Goal: Information Seeking & Learning: Learn about a topic

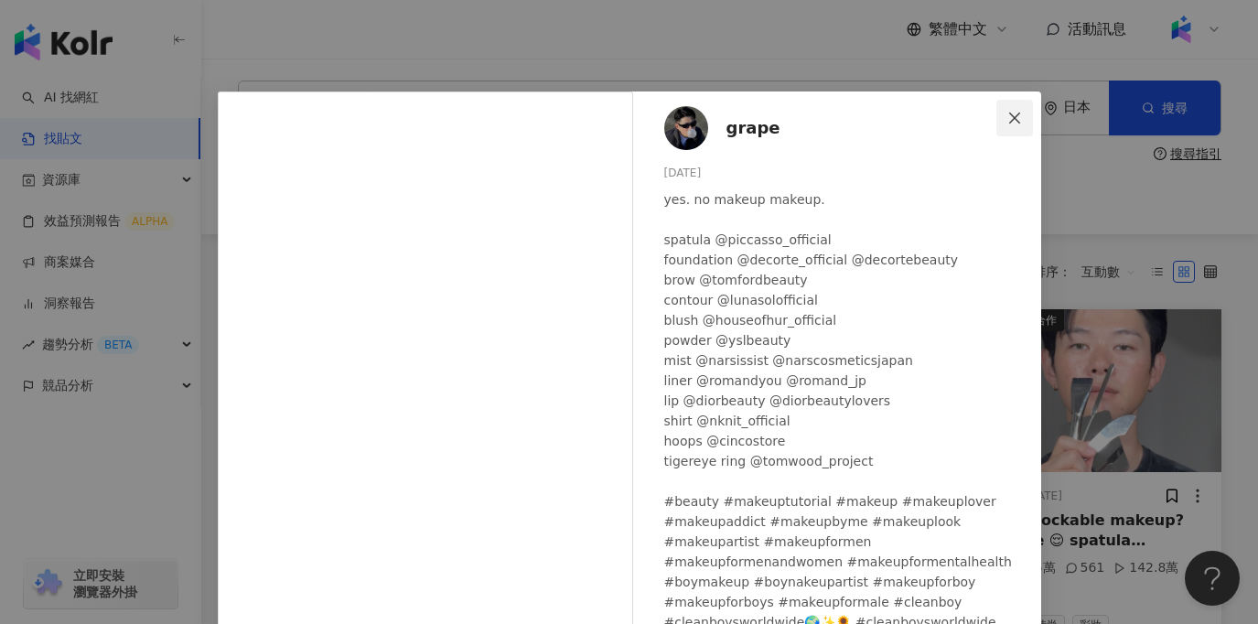
click at [1013, 122] on icon "close" at bounding box center [1014, 118] width 15 height 15
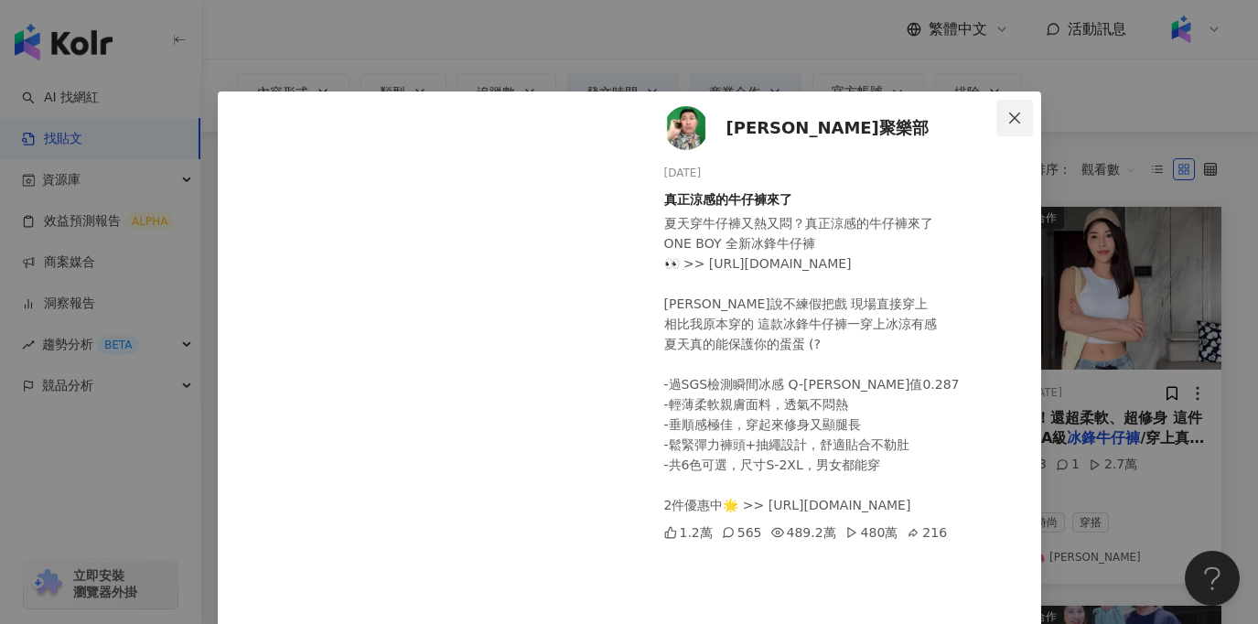
click at [1012, 114] on icon "close" at bounding box center [1014, 117] width 11 height 11
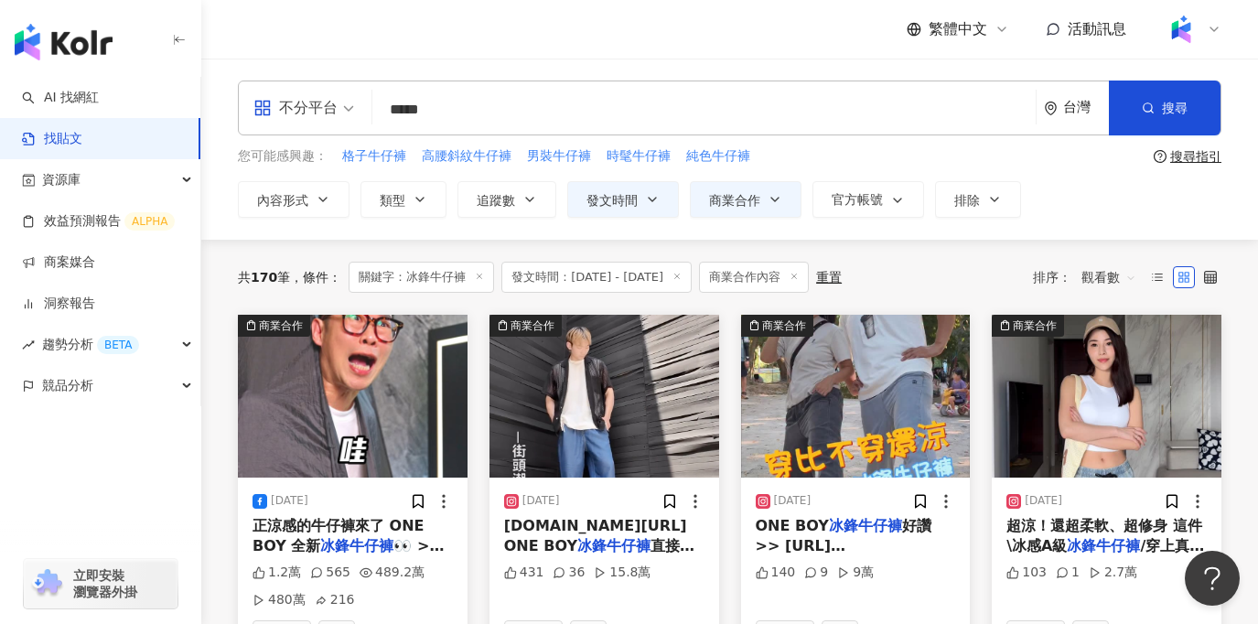
drag, startPoint x: 480, startPoint y: 121, endPoint x: 341, endPoint y: 110, distance: 139.5
click at [341, 110] on div "不分平台 冰鋒牛仔褲 ***** 台灣 搜尋" at bounding box center [729, 107] width 983 height 55
type input "*"
type input "*******"
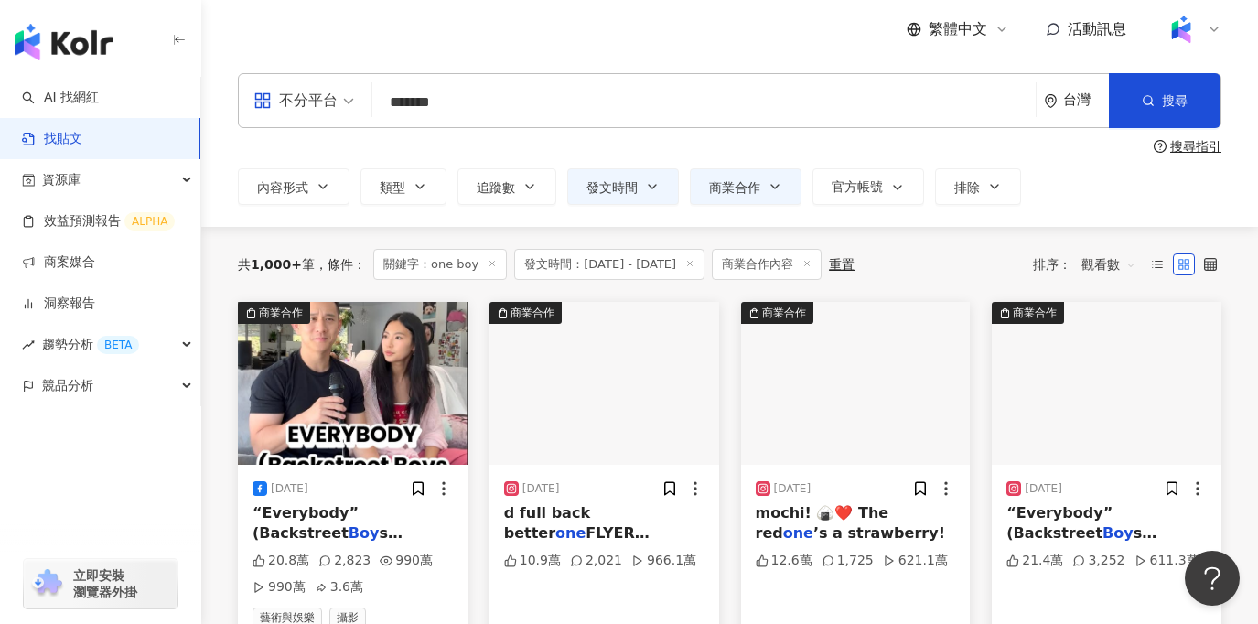
scroll to position [5, 0]
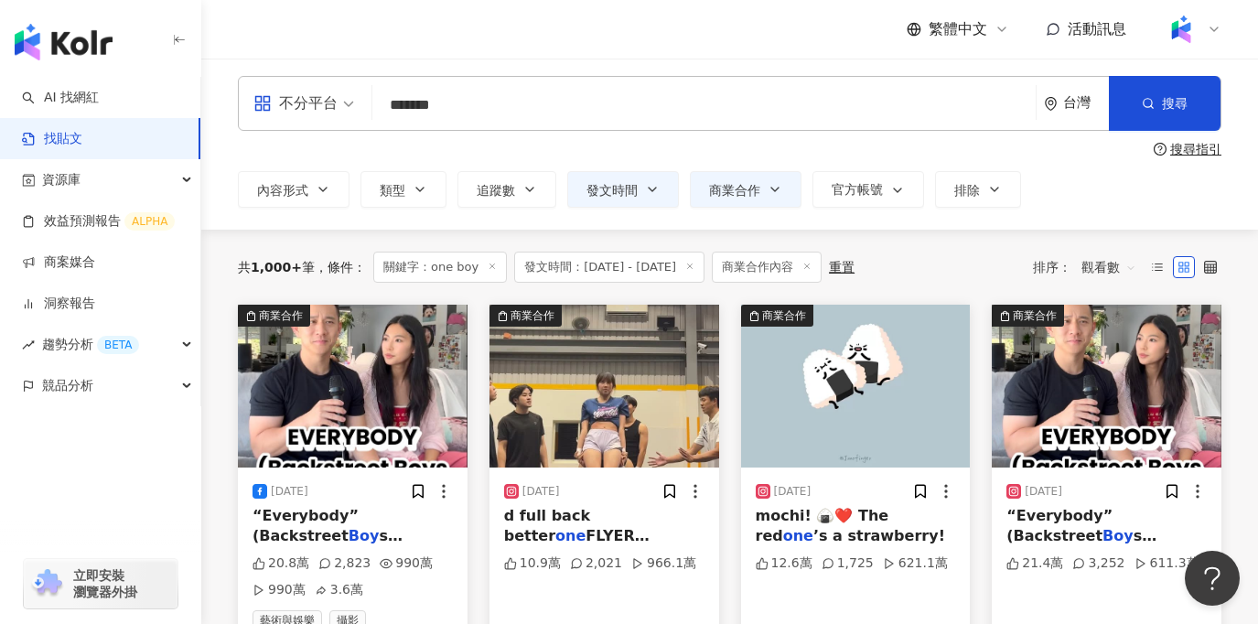
click at [659, 263] on span "發文時間：2025/7/1 - 2025/8/28" at bounding box center [609, 267] width 190 height 31
click at [694, 265] on icon at bounding box center [689, 266] width 9 height 9
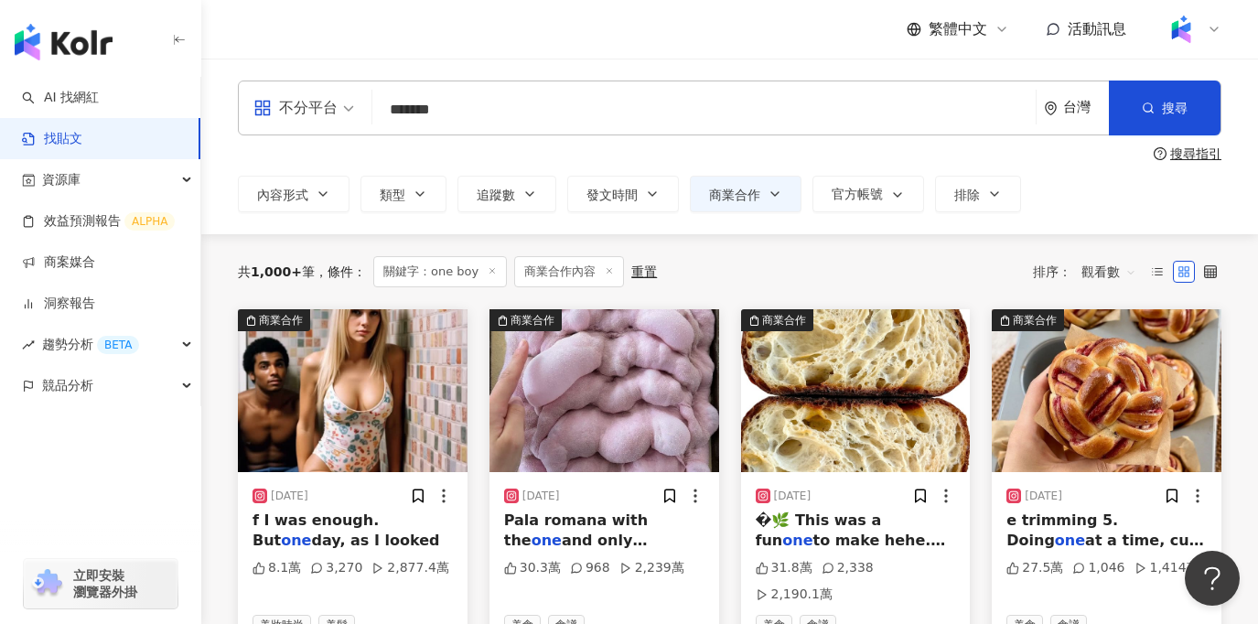
click at [634, 111] on input "*******" at bounding box center [704, 109] width 648 height 39
drag, startPoint x: 492, startPoint y: 123, endPoint x: 359, endPoint y: 106, distance: 133.8
click at [359, 106] on div "不分平台 one boy ******* 台灣 搜尋 searchOperator 插入語法 完全符合 "" 聯集 OR 交集 AND 排除 - 群組 {}" at bounding box center [729, 107] width 983 height 55
click at [533, 102] on input "*******" at bounding box center [704, 109] width 648 height 39
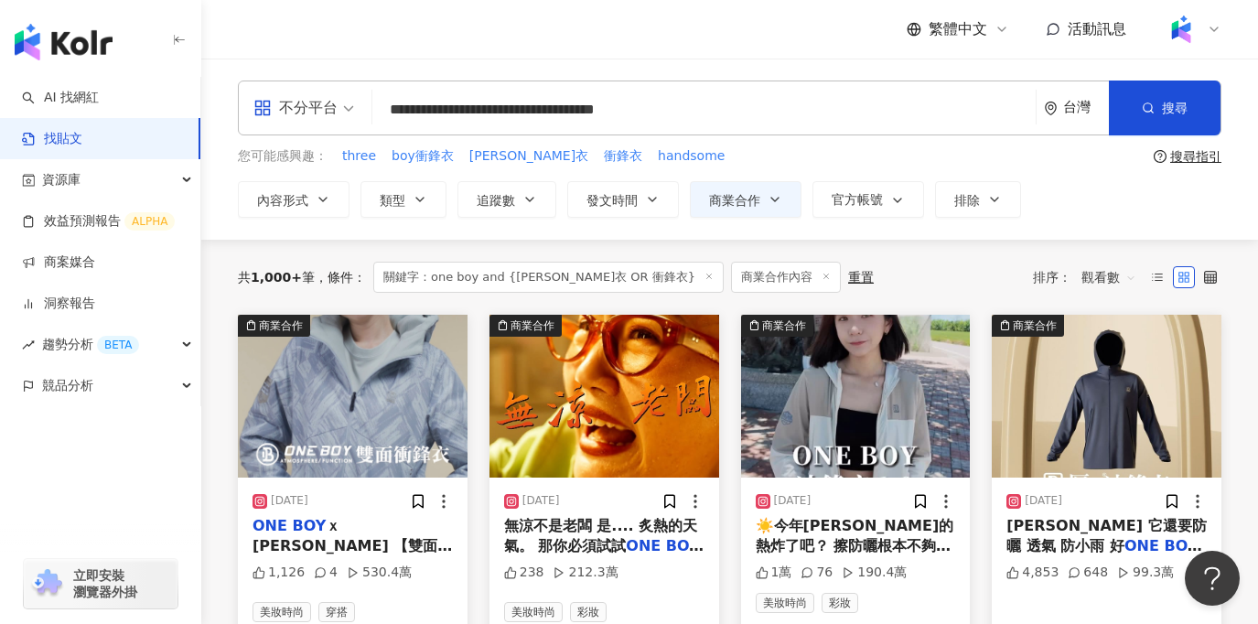
type input "**********"
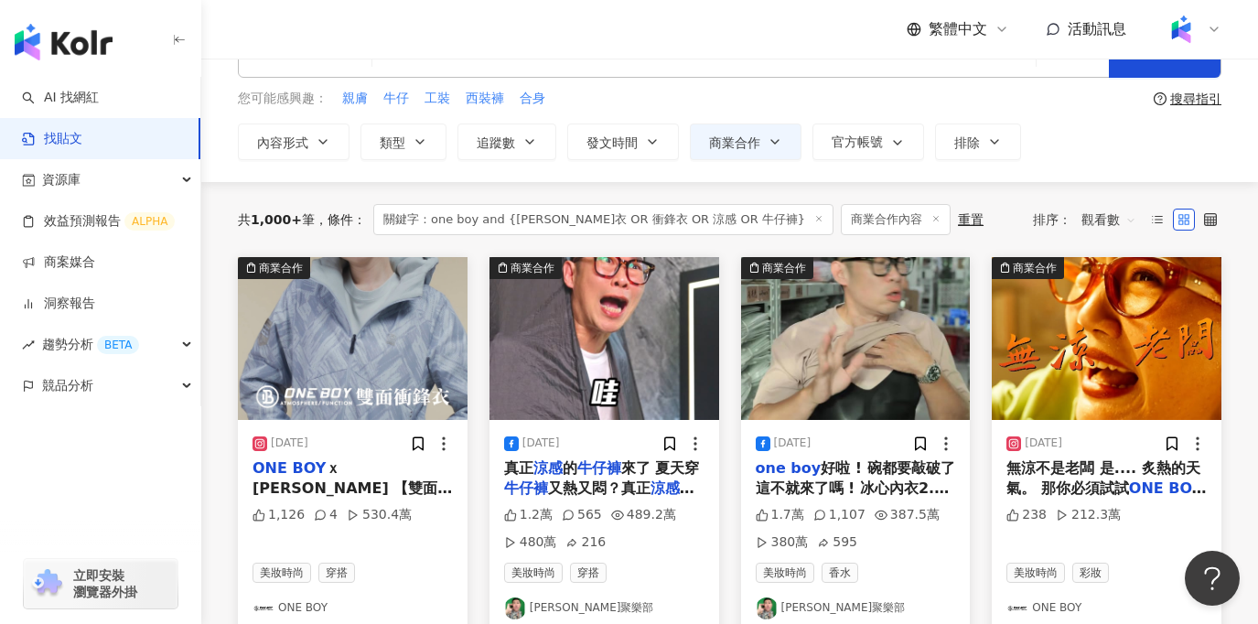
scroll to position [89, 0]
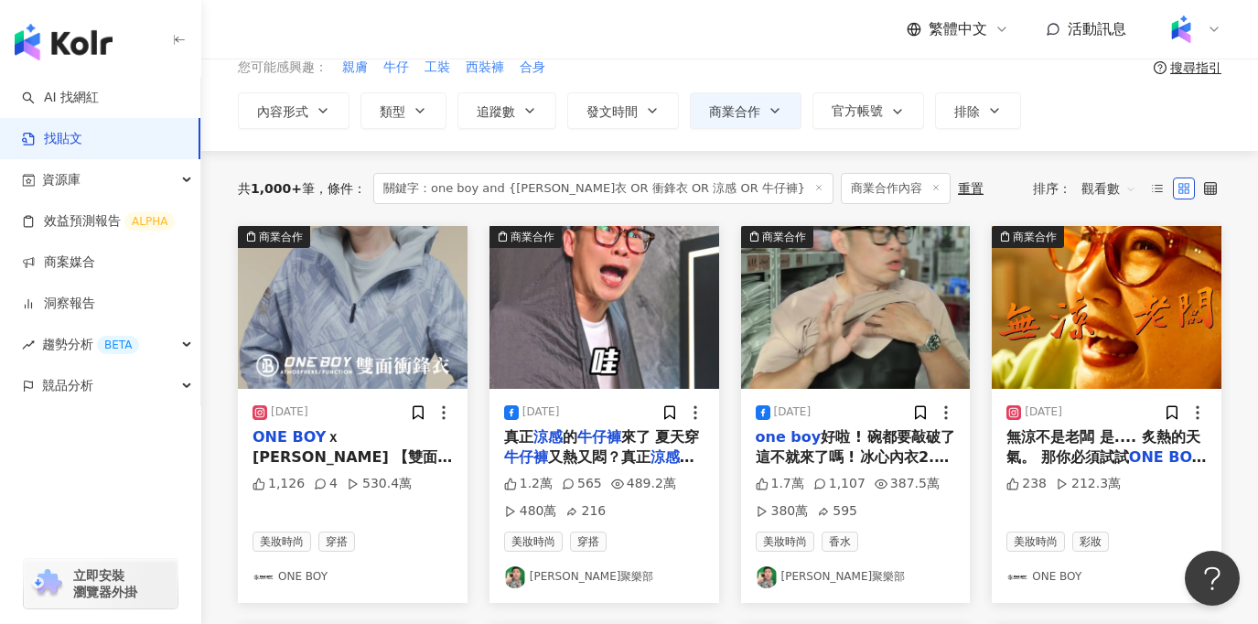
click at [834, 312] on img at bounding box center [856, 307] width 230 height 163
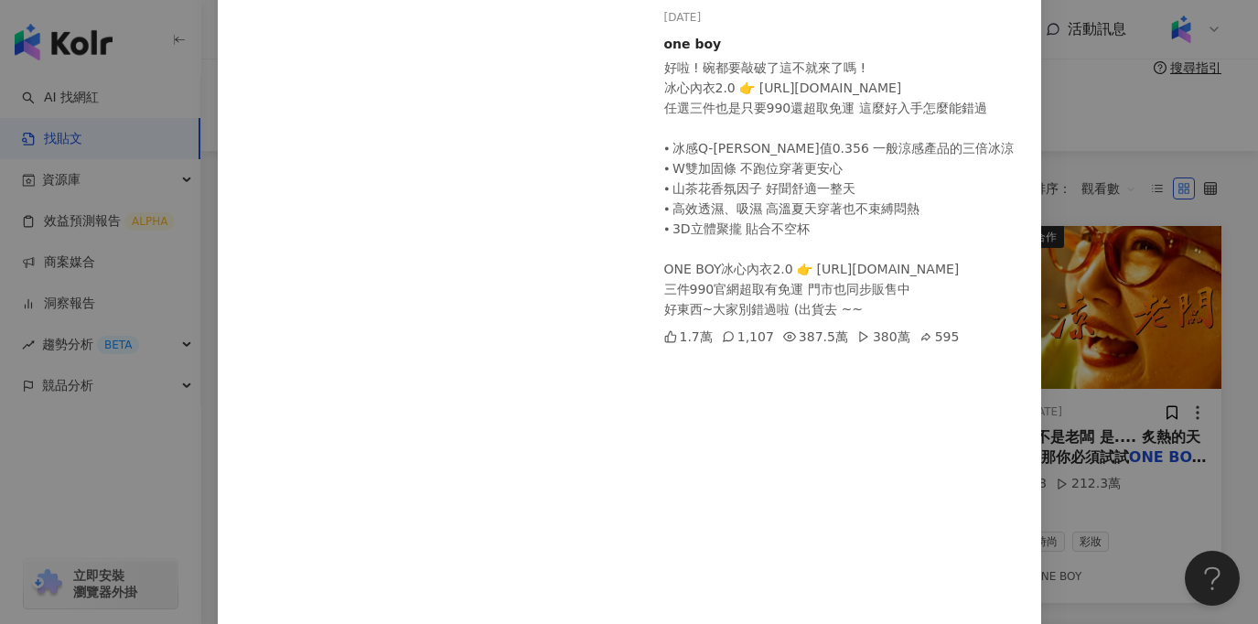
scroll to position [156, 0]
click at [1100, 144] on div "馬力歐聚樂部 2025/8/15 one boy 好啦 ! 碗都要敲破了這不就來了嗎 ! 冰心內衣2.0 👉 https://oneboy.tw/k2UcY …" at bounding box center [629, 312] width 1258 height 624
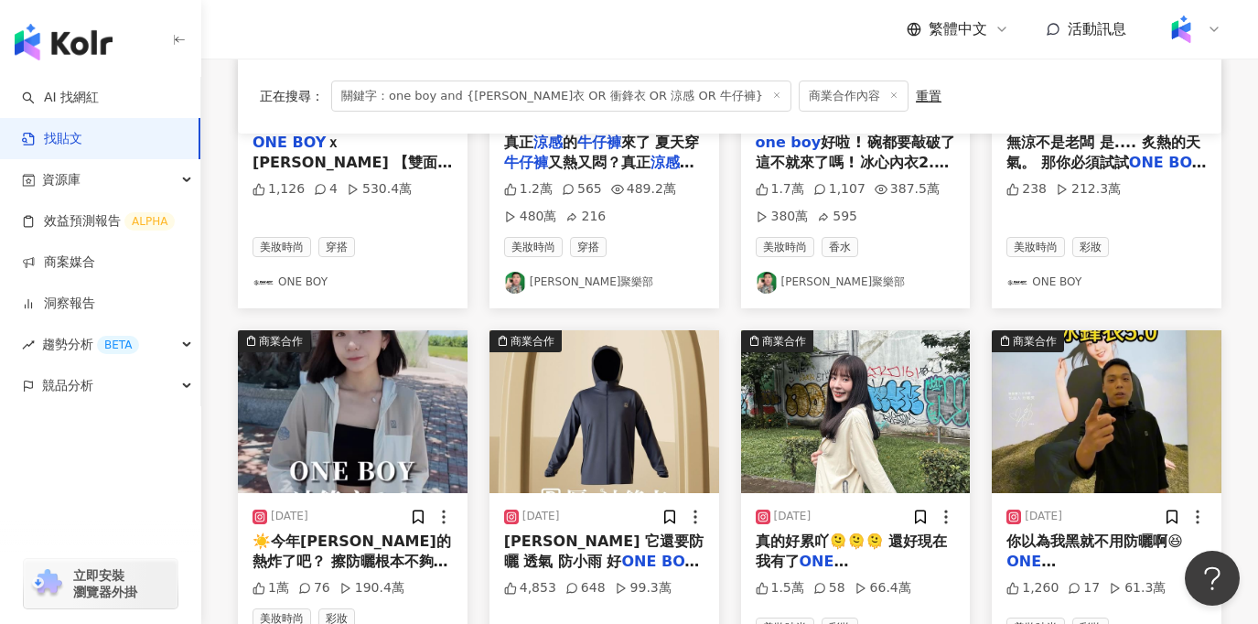
scroll to position [317, 0]
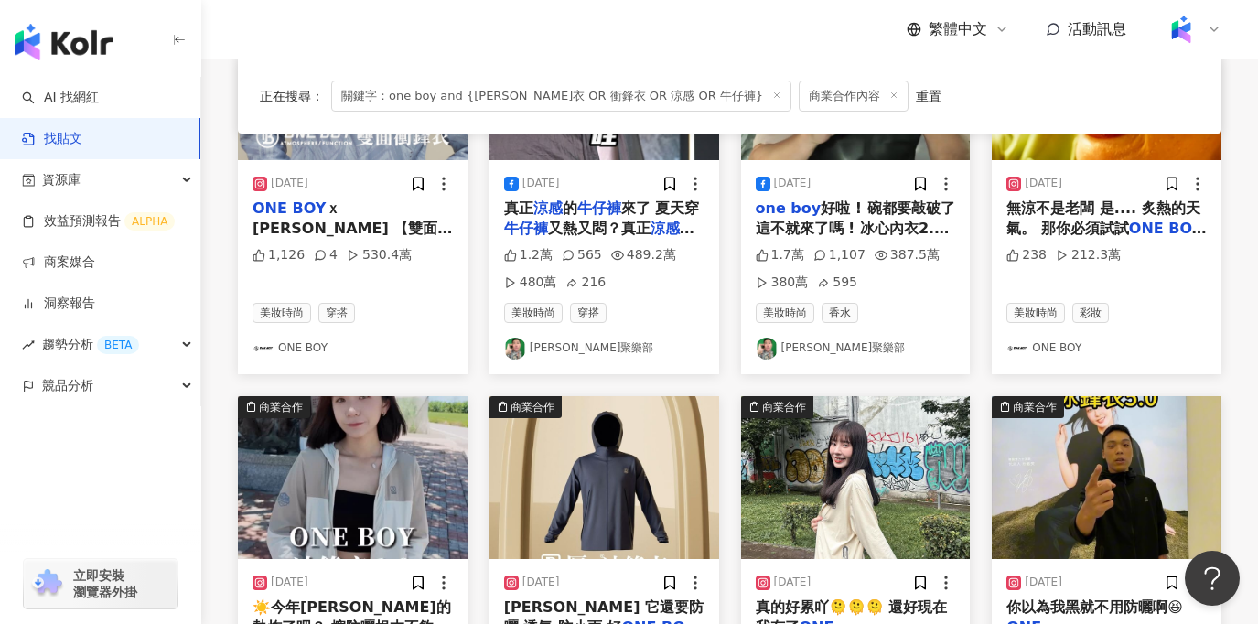
click at [804, 351] on link "馬力歐聚樂部" at bounding box center [855, 348] width 200 height 22
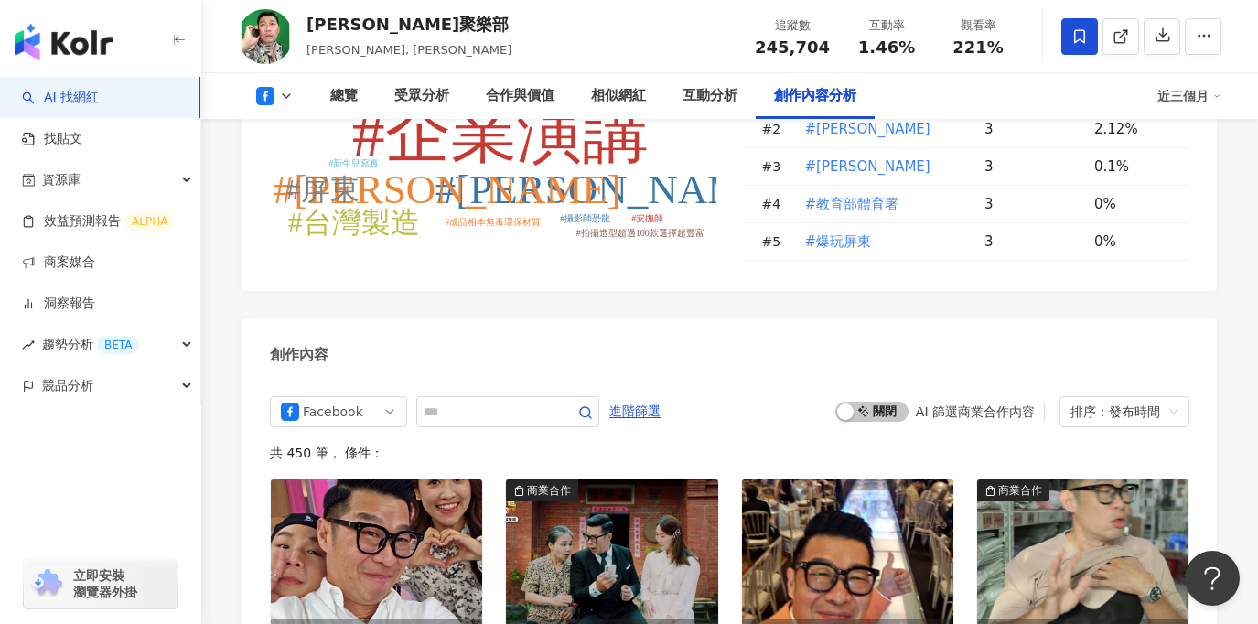
scroll to position [4801, 0]
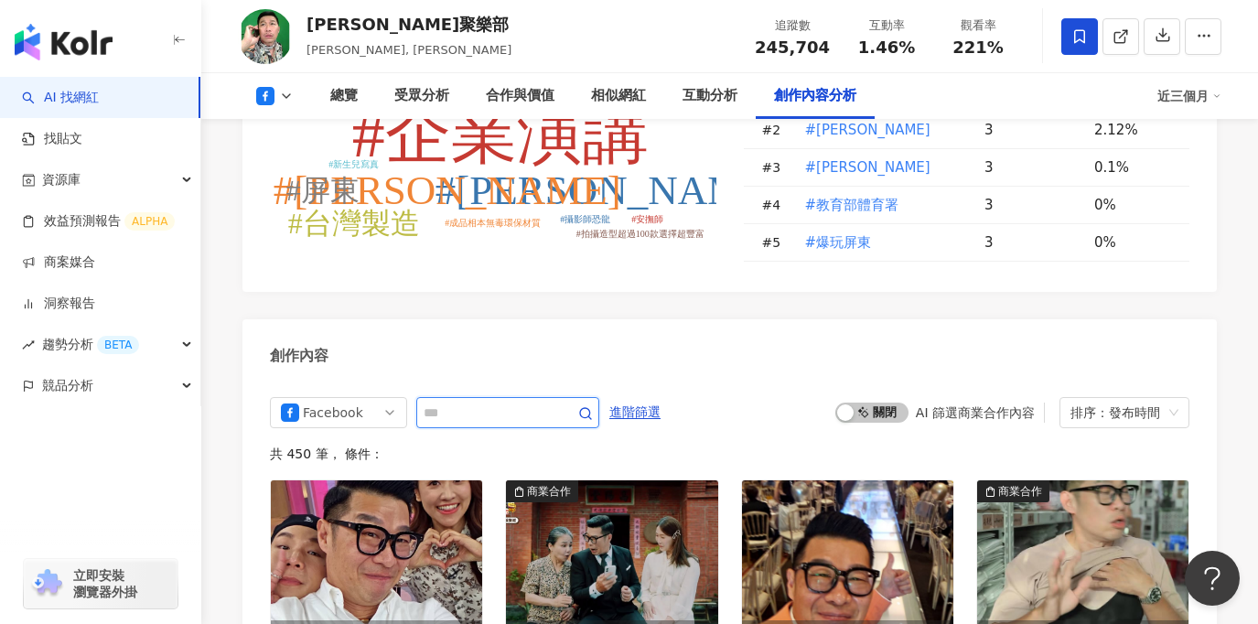
click at [461, 402] on input "text" at bounding box center [487, 413] width 128 height 22
type input "*"
type input "*******"
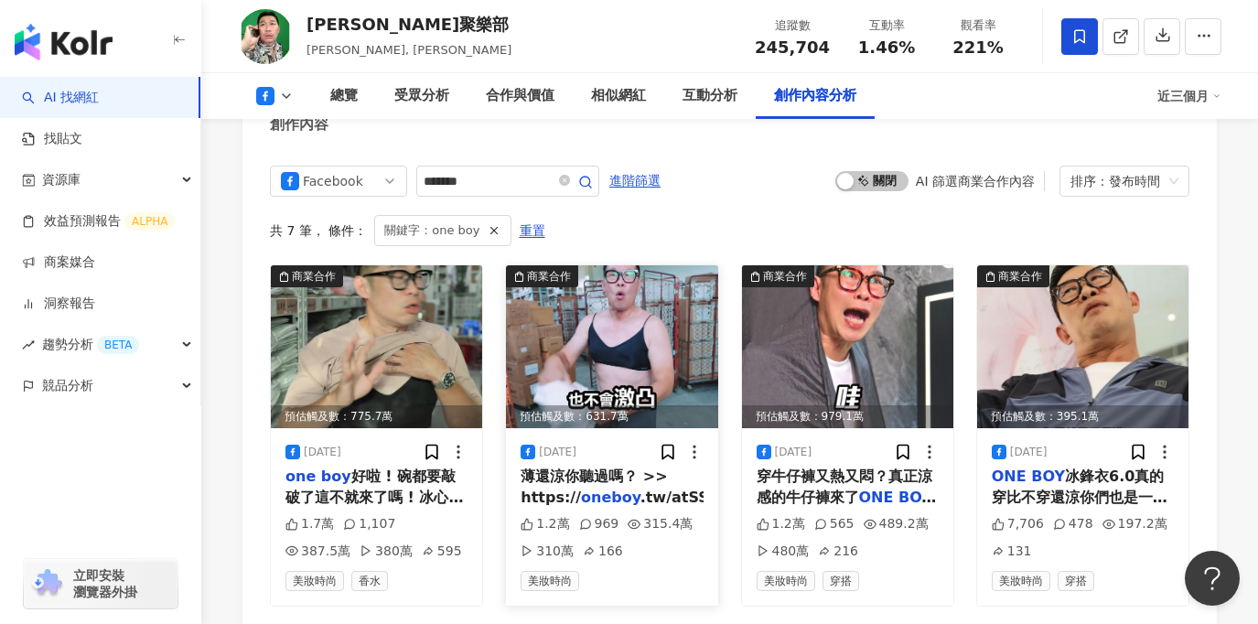
scroll to position [5036, 0]
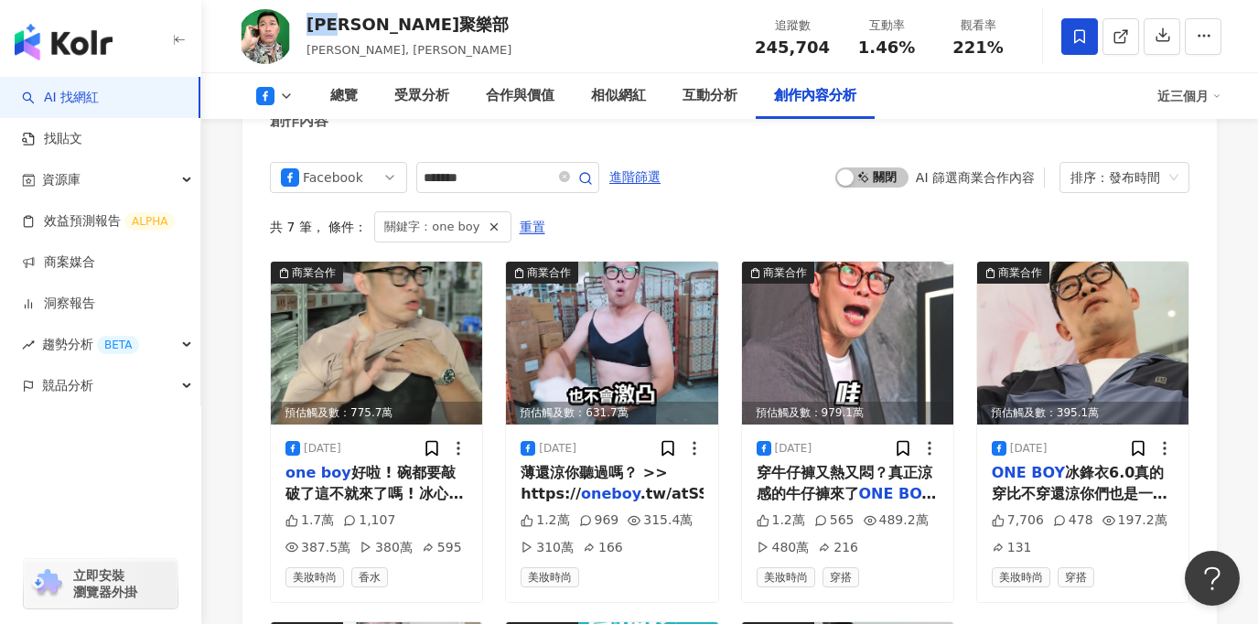
drag, startPoint x: 302, startPoint y: 24, endPoint x: 351, endPoint y: 27, distance: 49.5
click at [351, 27] on div "馬力歐聚樂部 馬力歐, 卜國耕 追蹤數 245,704 互動率 1.46% 觀看率 221%" at bounding box center [729, 36] width 1056 height 72
copy div "馬力歐"
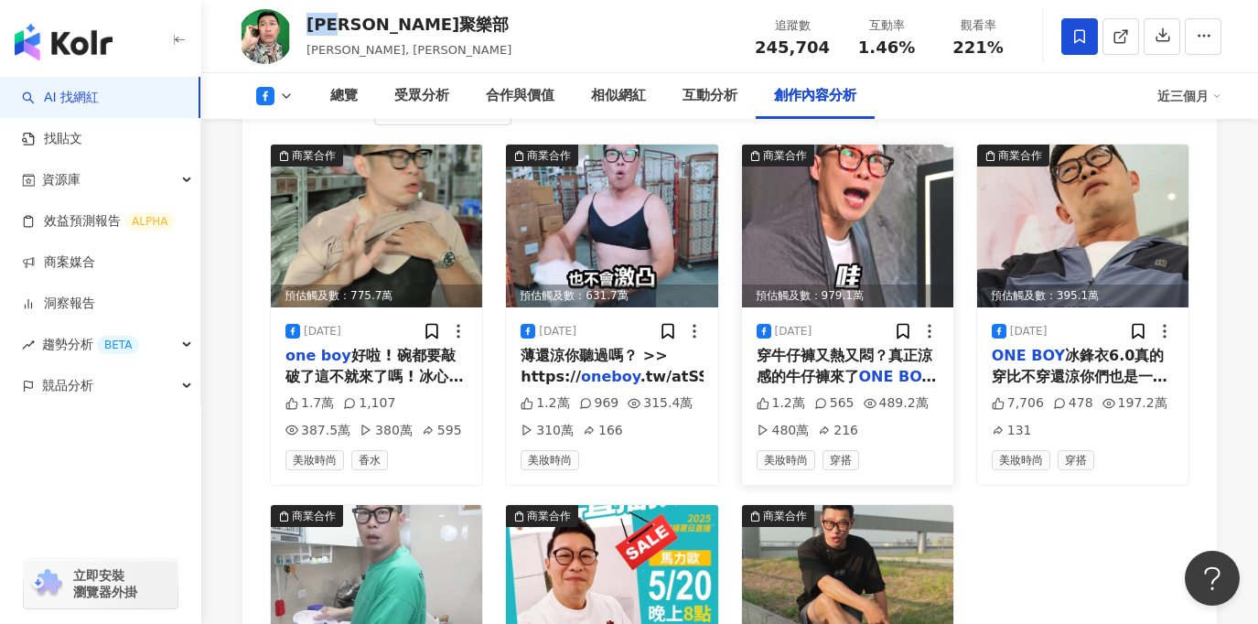
scroll to position [5156, 0]
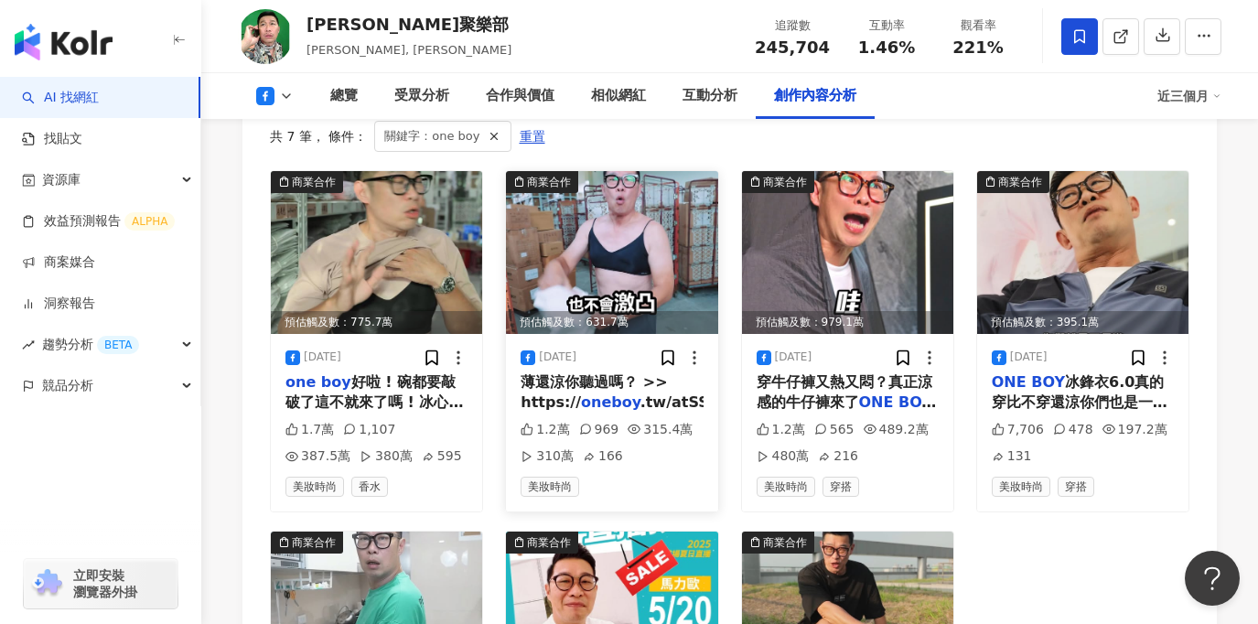
scroll to position [5110, 0]
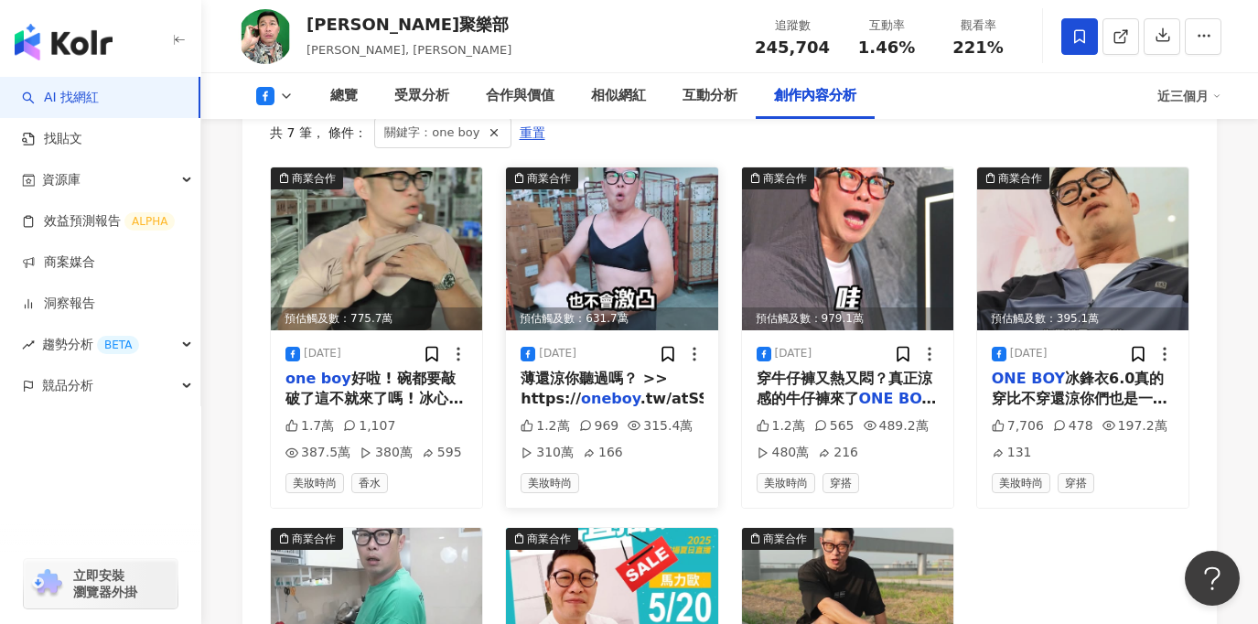
click at [616, 240] on img at bounding box center [611, 248] width 211 height 163
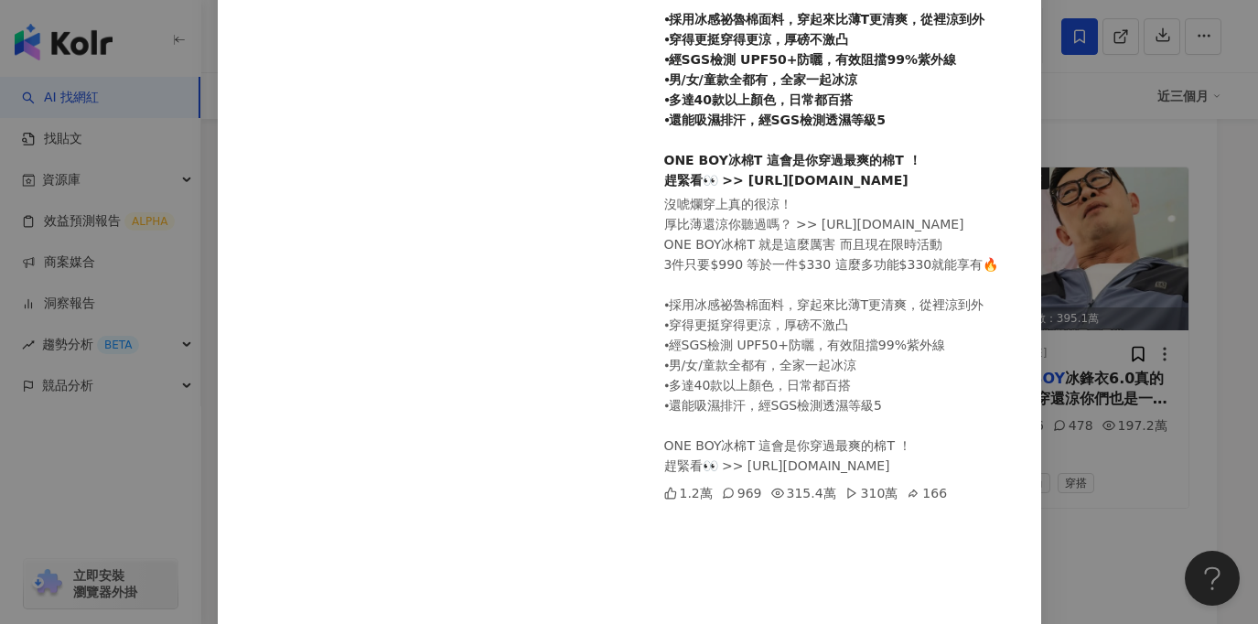
scroll to position [286, 0]
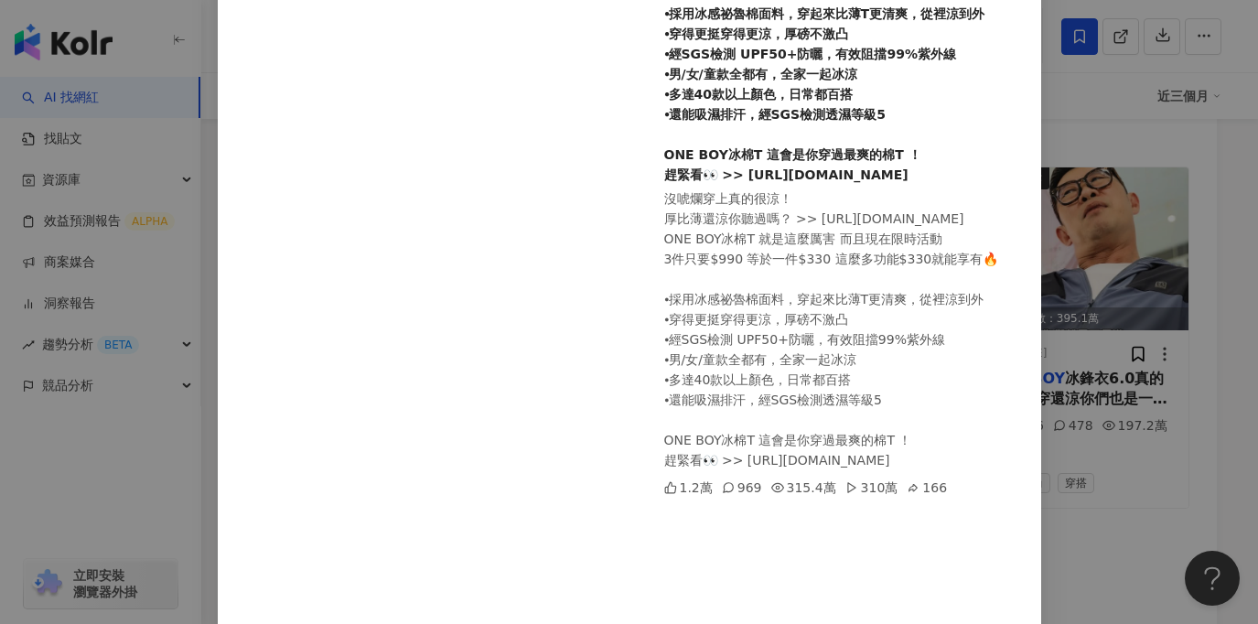
click at [853, 487] on div "310萬" at bounding box center [871, 487] width 53 height 20
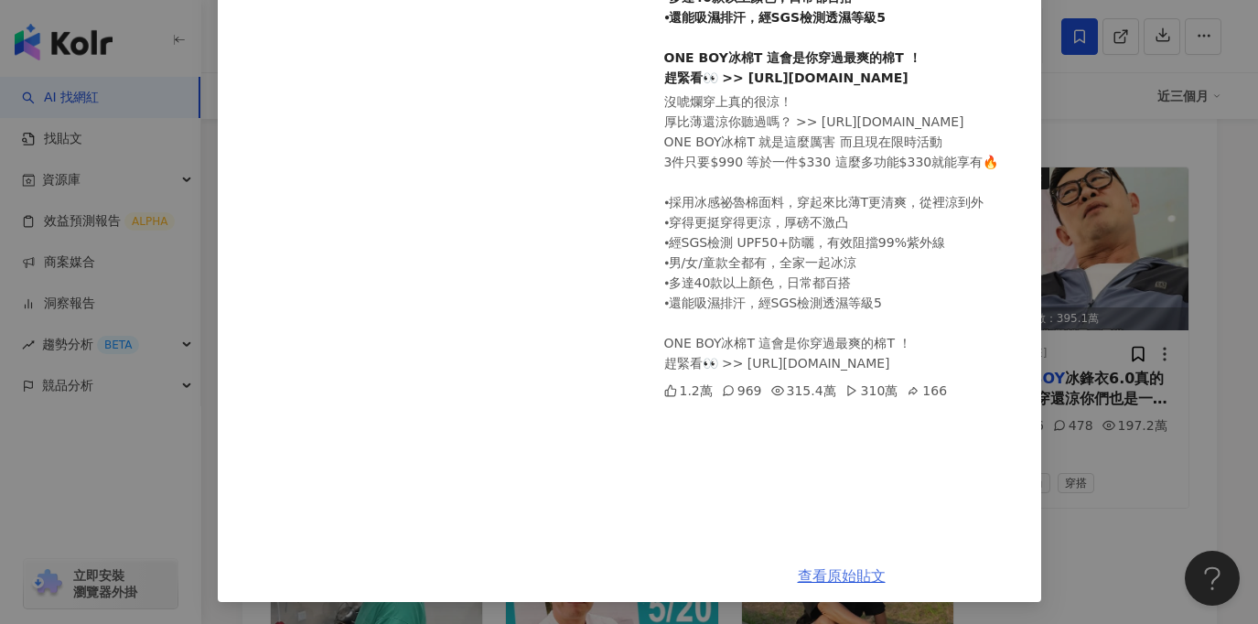
click at [843, 574] on link "查看原始貼文" at bounding box center [842, 575] width 88 height 17
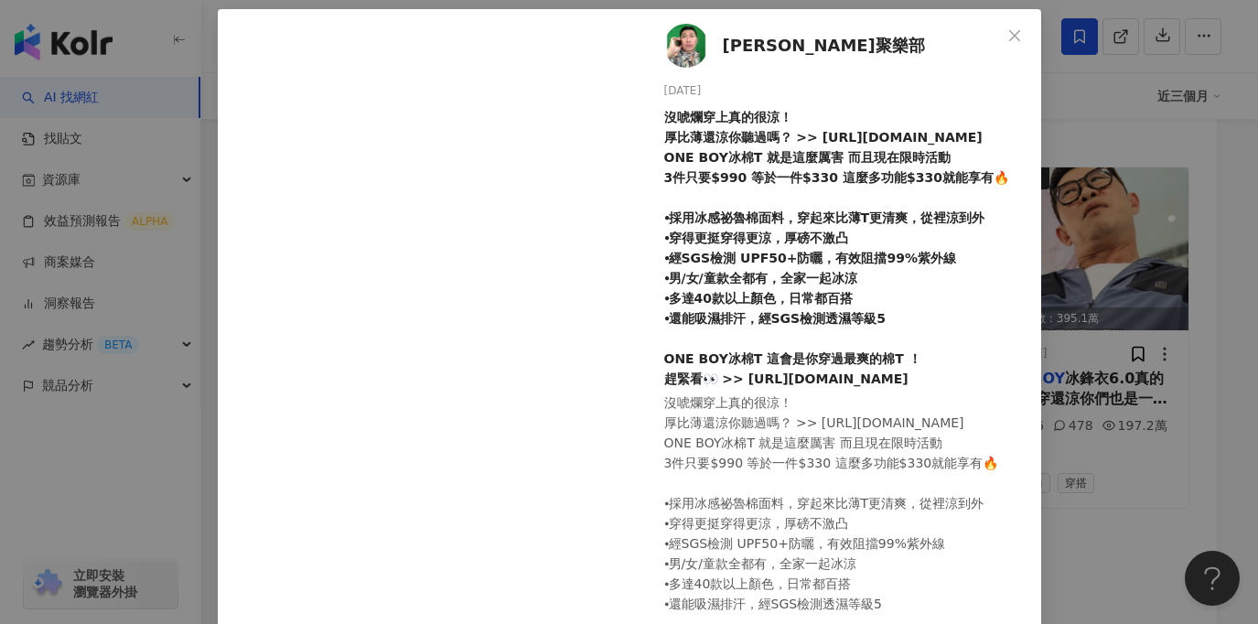
scroll to position [83, 0]
click at [1044, 454] on div "馬力歐聚樂部 2025/8/4 沒唬爛穿上真的很涼！ 厚比薄還涼你聽過嗎？ >> https://oneboy.tw/atSSW ONE BOY冰棉T 就是這…" at bounding box center [629, 312] width 1258 height 624
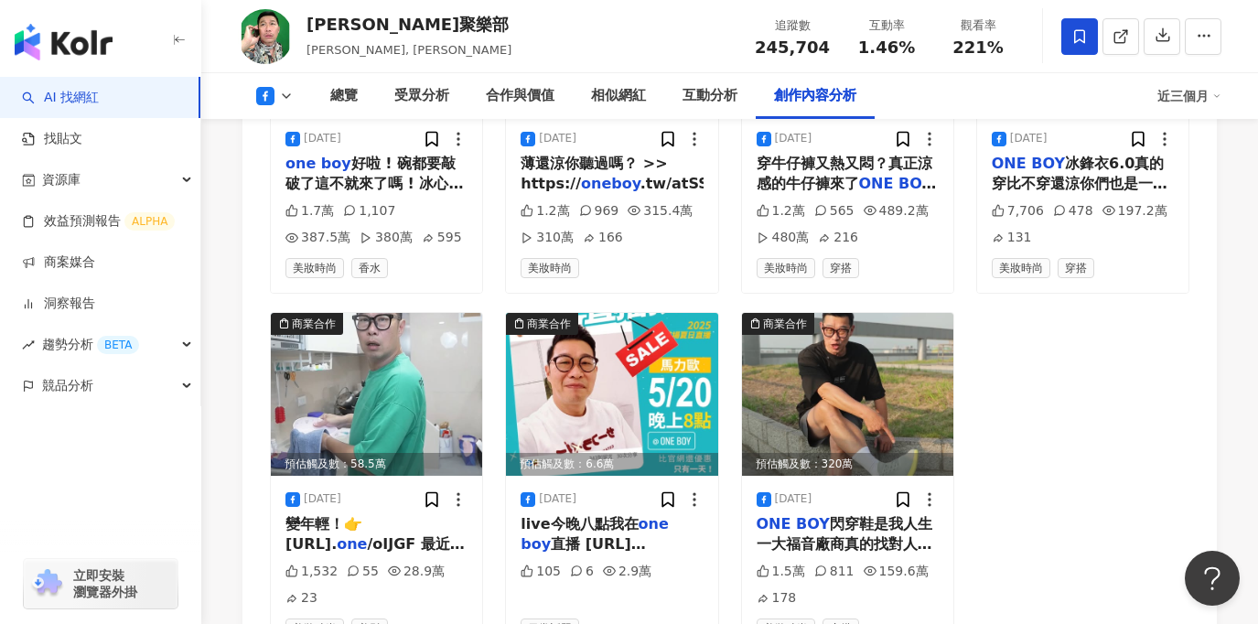
scroll to position [5326, 0]
click at [859, 399] on img at bounding box center [847, 393] width 211 height 163
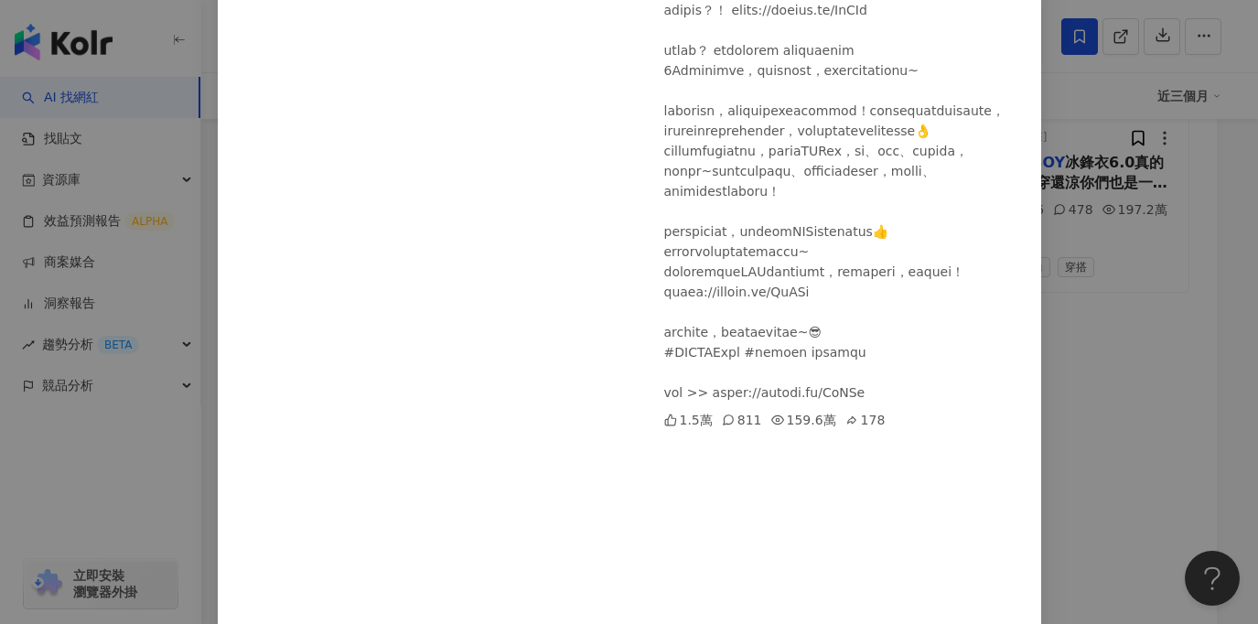
scroll to position [389, 0]
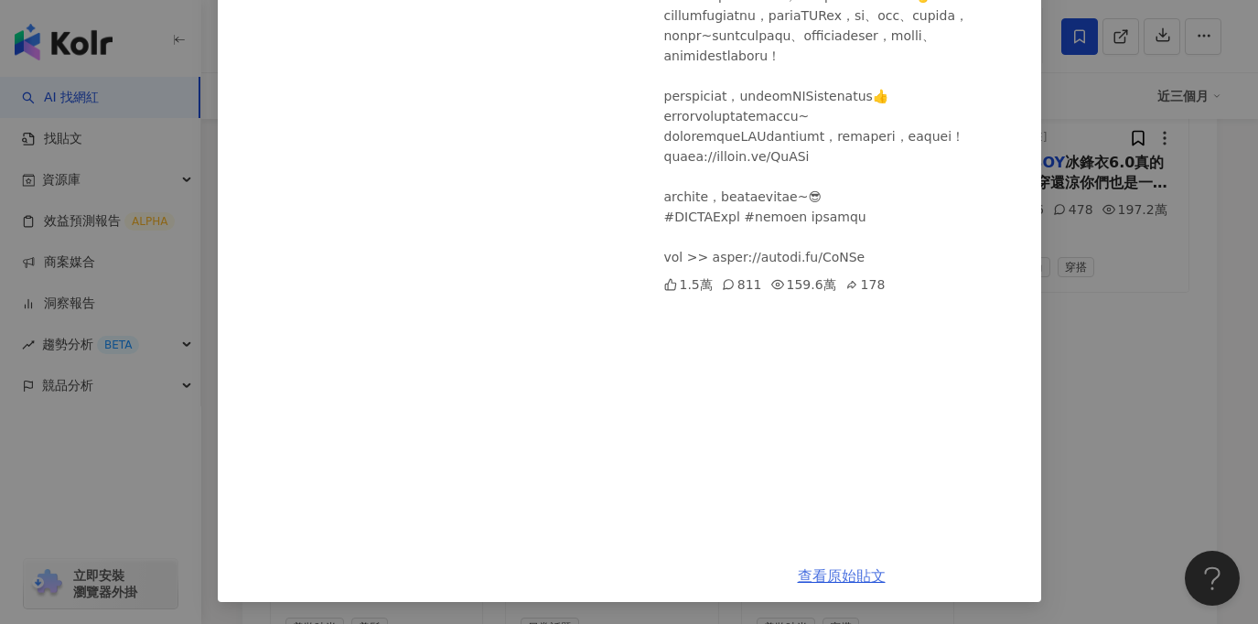
click at [851, 576] on link "查看原始貼文" at bounding box center [842, 575] width 88 height 17
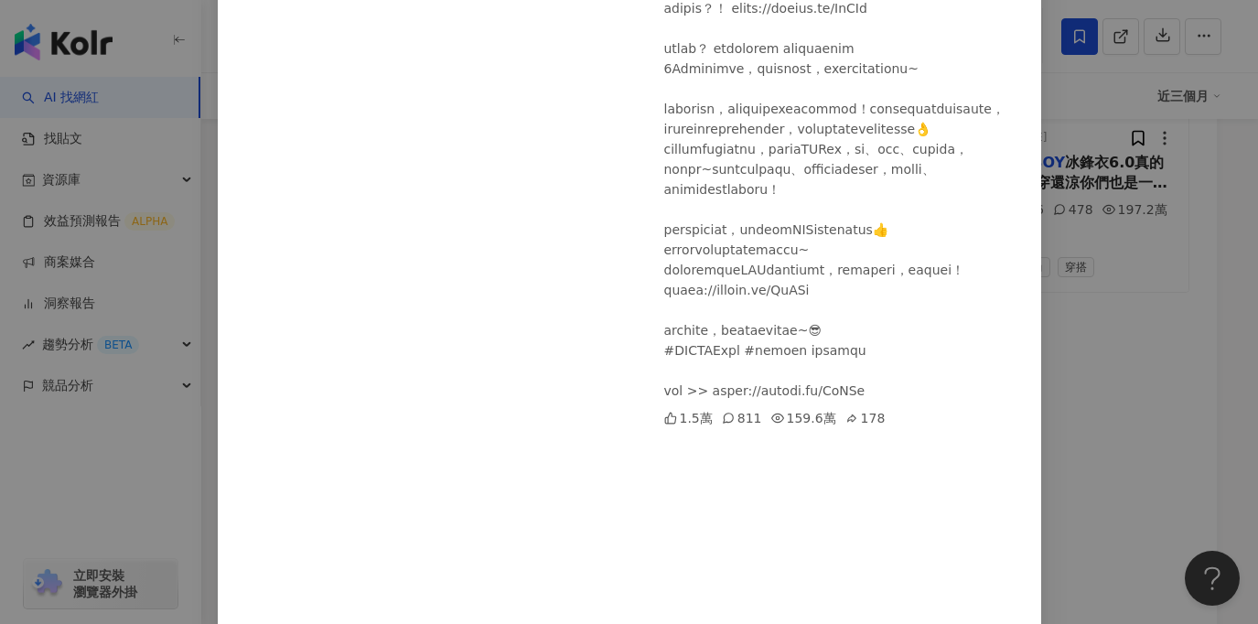
scroll to position [257, 0]
click at [103, 519] on div "馬力歐聚樂部 2025/4/3 ONE BOY 閃穿鞋是我人生一大福音 1.5萬 811 159.6萬 178 查看原始貼文" at bounding box center [629, 312] width 1258 height 624
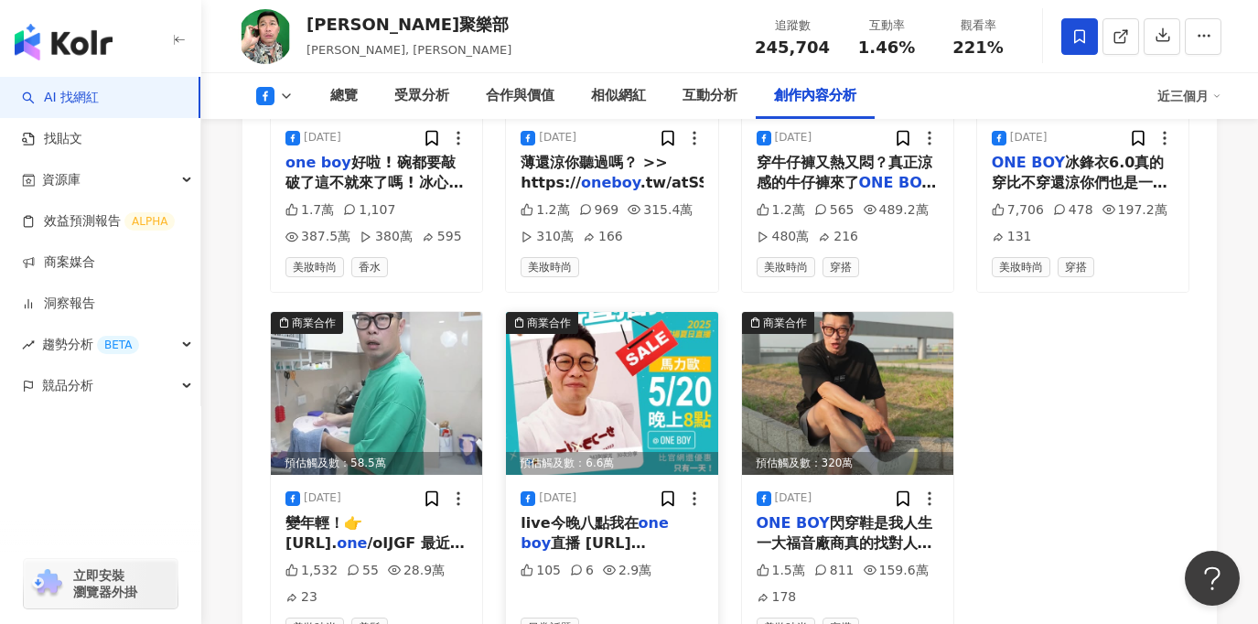
drag, startPoint x: 718, startPoint y: 337, endPoint x: 709, endPoint y: 403, distance: 66.5
click at [709, 403] on div "商業合作 預估觸及數：6.6萬 2025/5/20 live今晚八點我在 one boy 直播 https://www.facebook.com/share/…" at bounding box center [611, 482] width 213 height 342
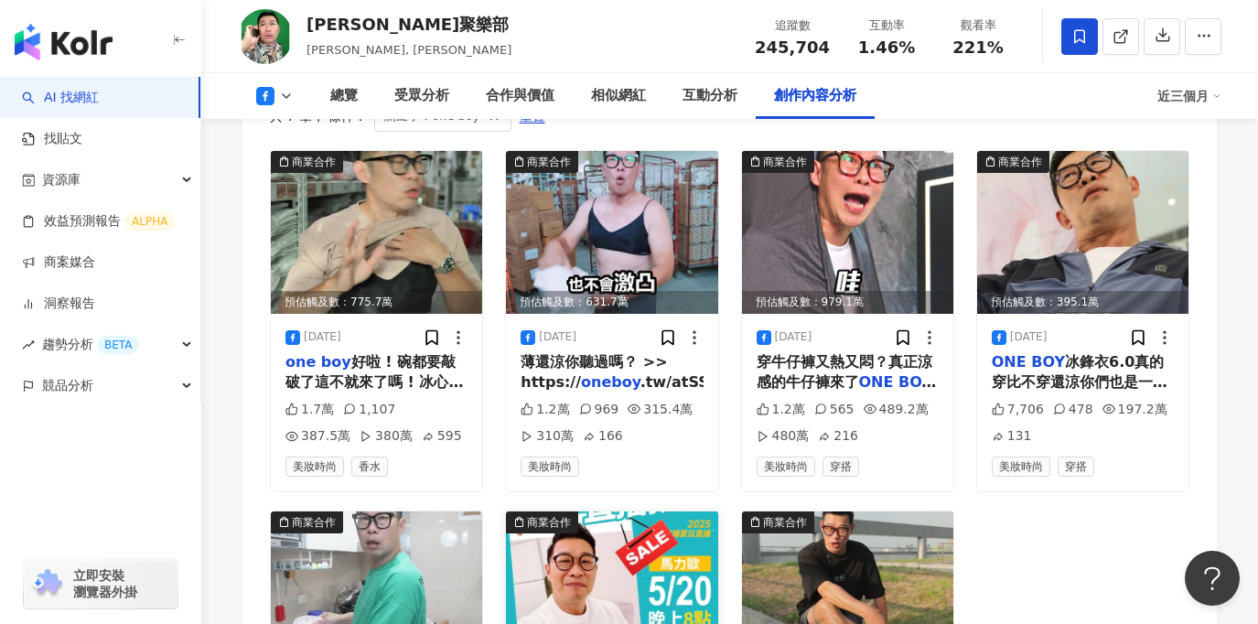
scroll to position [5125, 0]
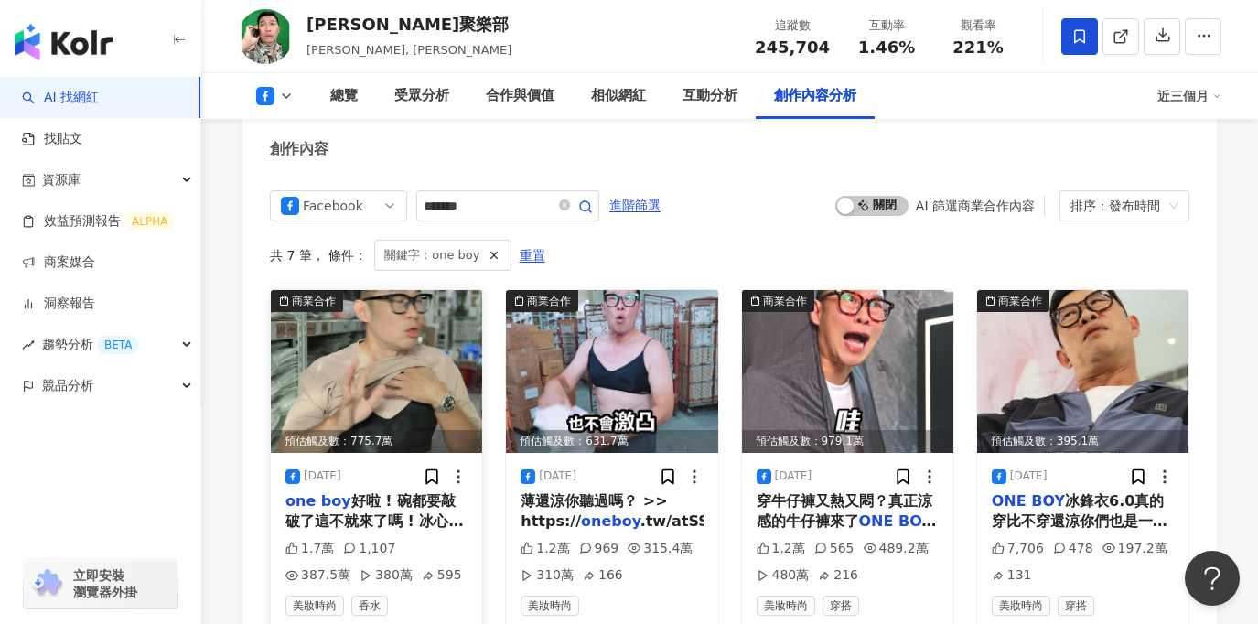
scroll to position [4847, 0]
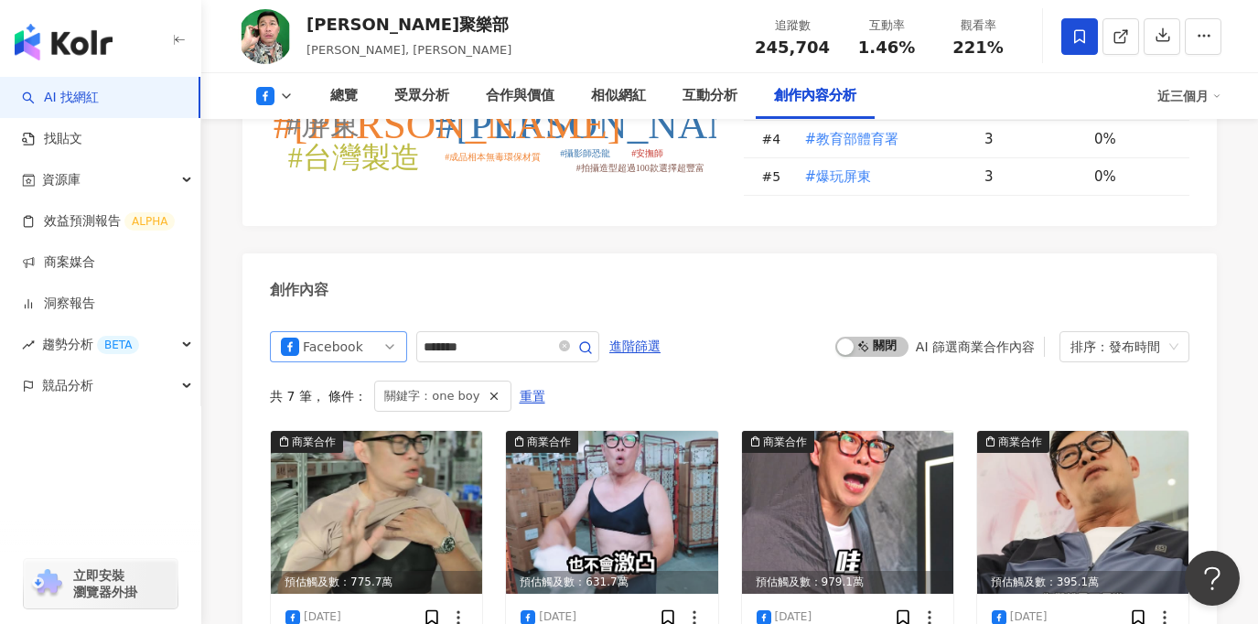
click at [382, 332] on span "Facebook" at bounding box center [338, 346] width 115 height 29
click at [446, 263] on div "創作內容" at bounding box center [729, 282] width 974 height 59
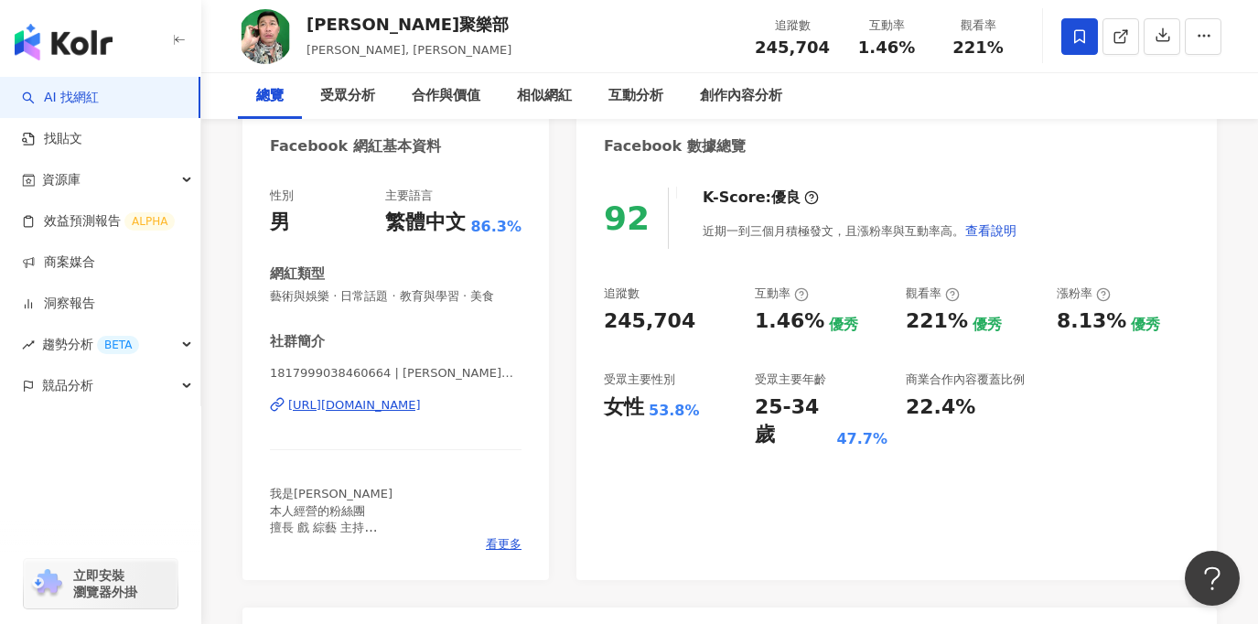
scroll to position [0, 0]
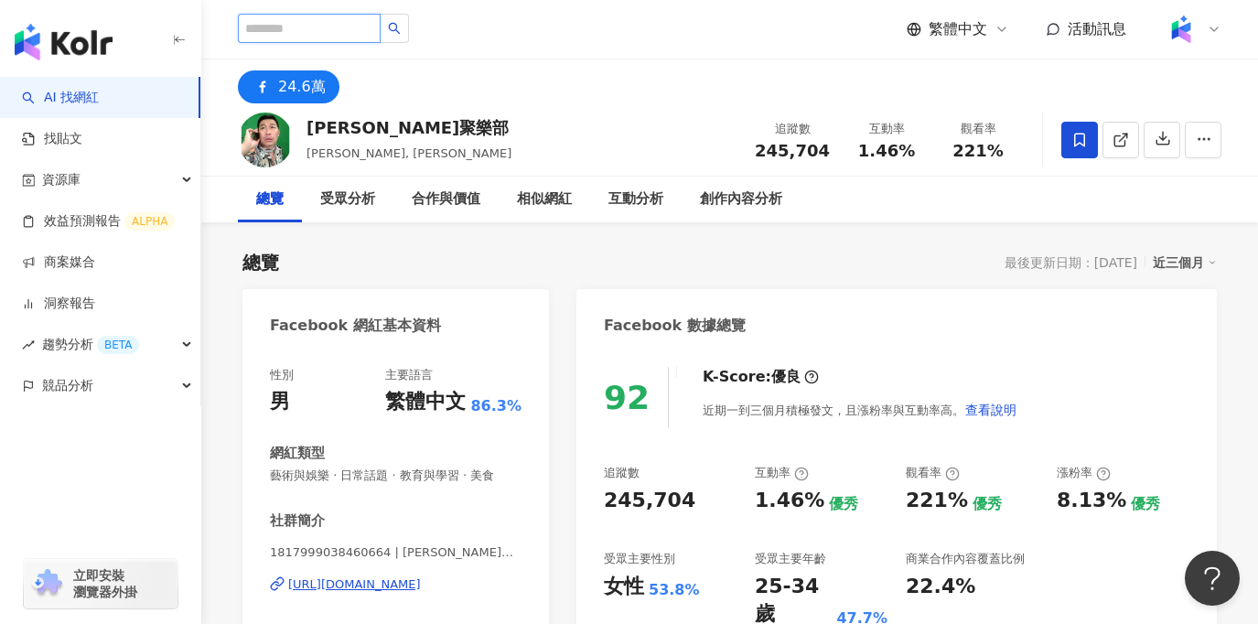
click at [333, 37] on input "search" at bounding box center [309, 28] width 143 height 29
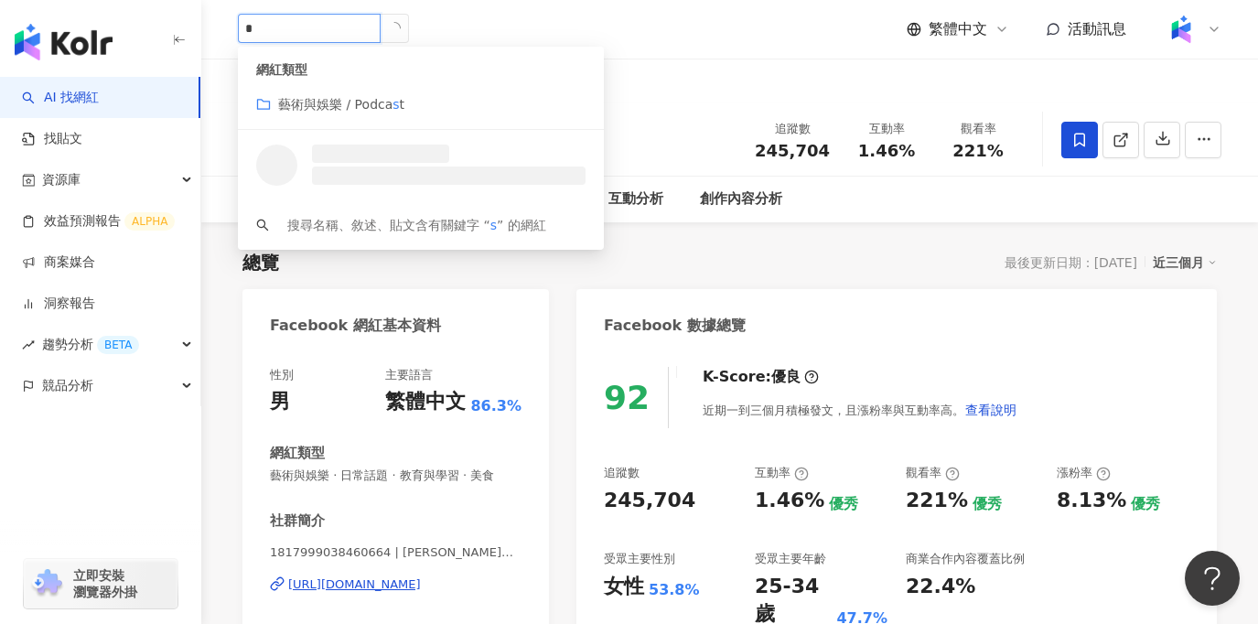
type input "*"
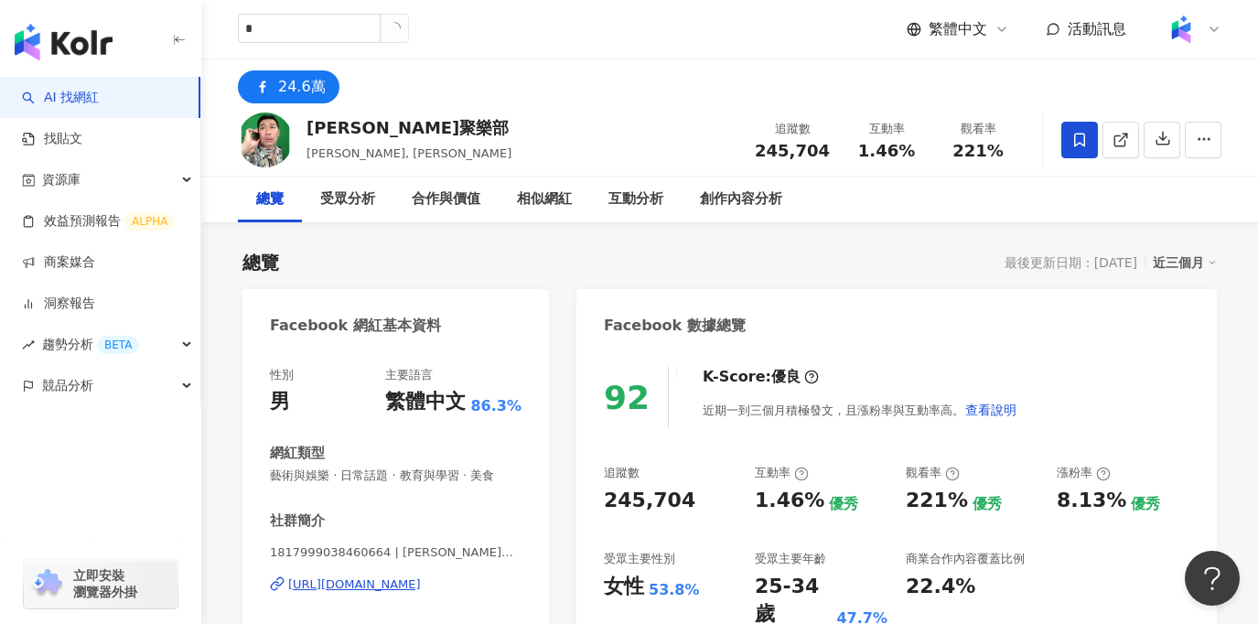
click at [62, 102] on link "AI 找網紅" at bounding box center [60, 98] width 77 height 18
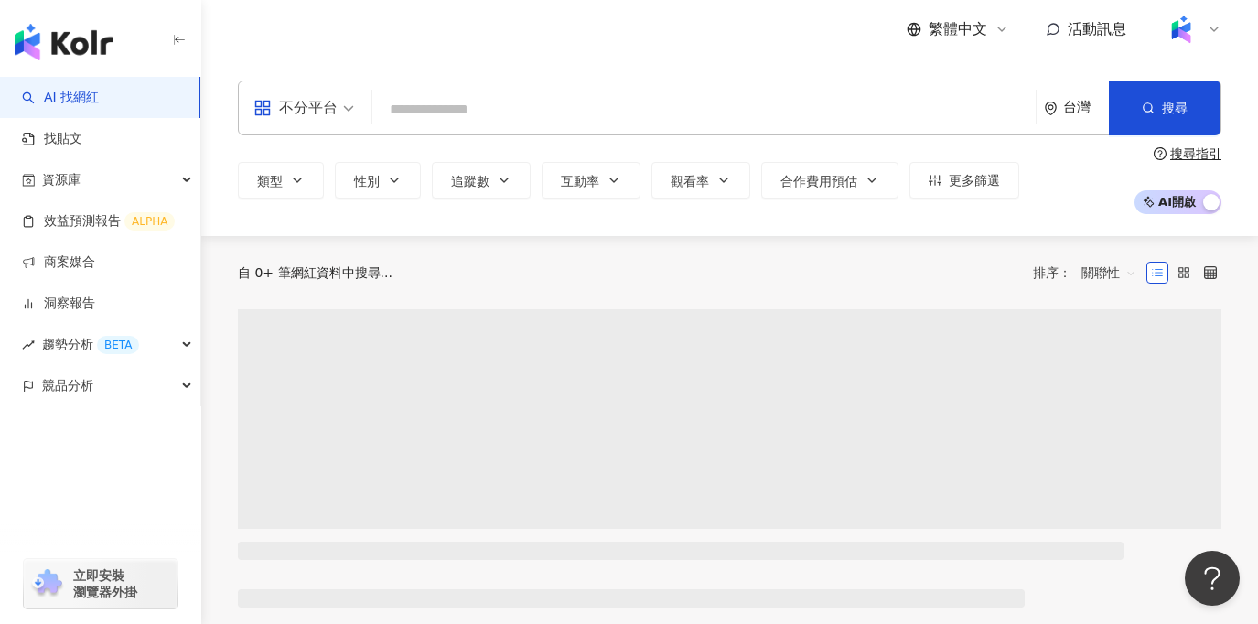
click at [527, 109] on input "search" at bounding box center [704, 109] width 648 height 35
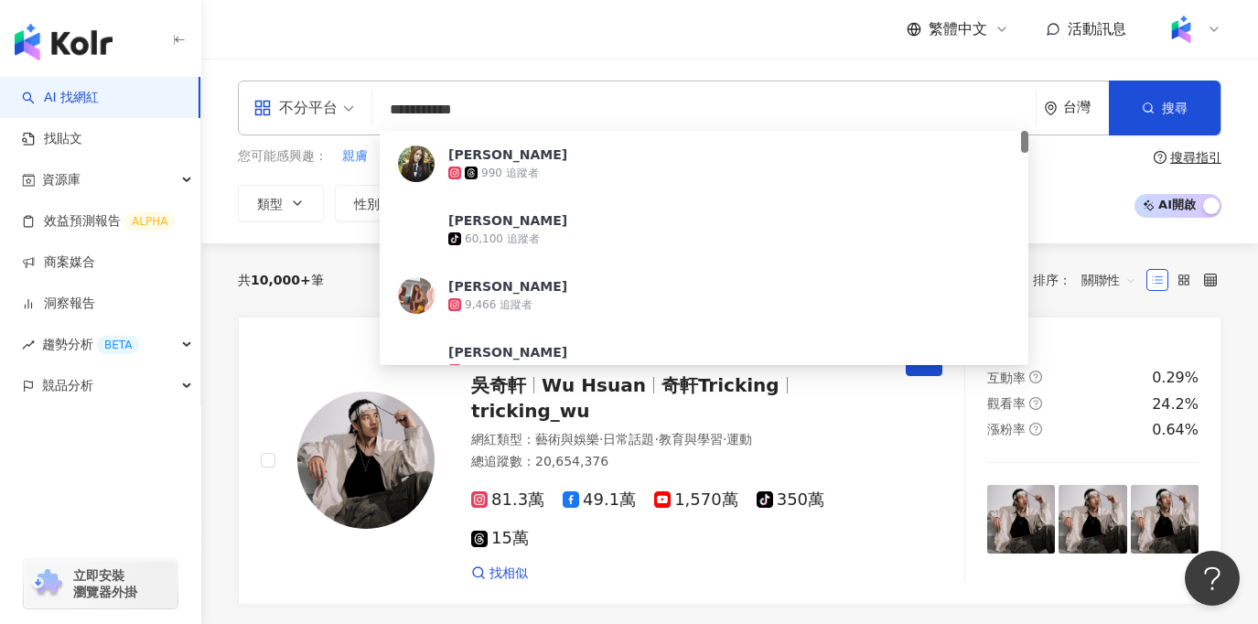
type input "**********"
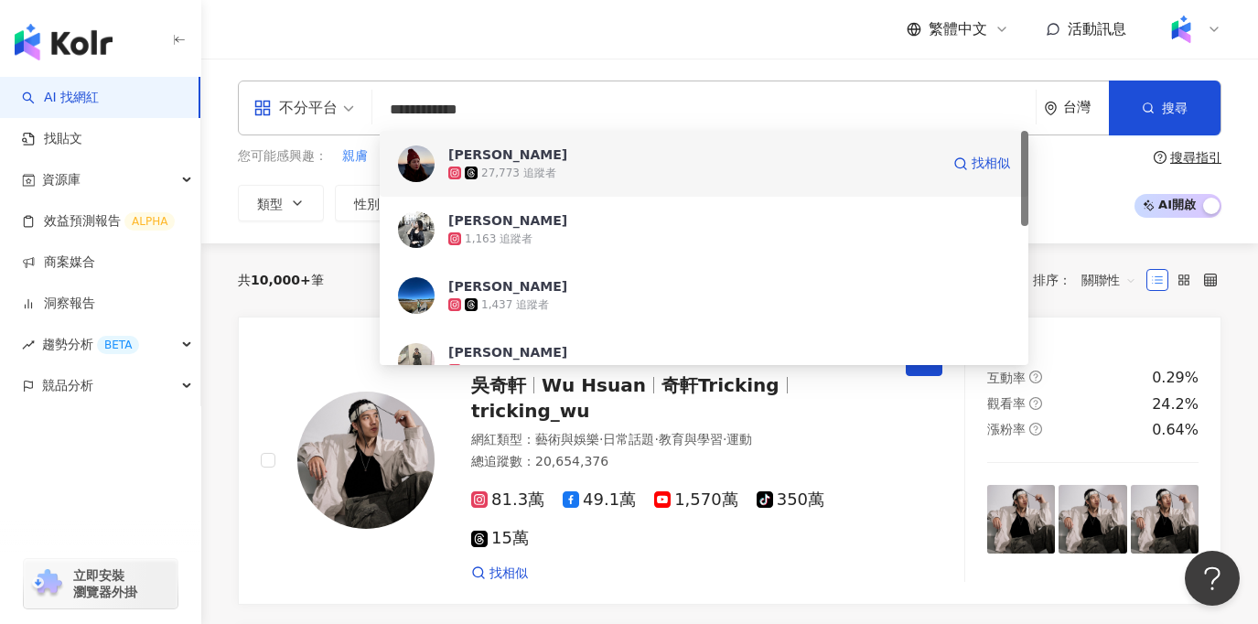
click at [627, 172] on div "27,773 追蹤者" at bounding box center [693, 173] width 491 height 18
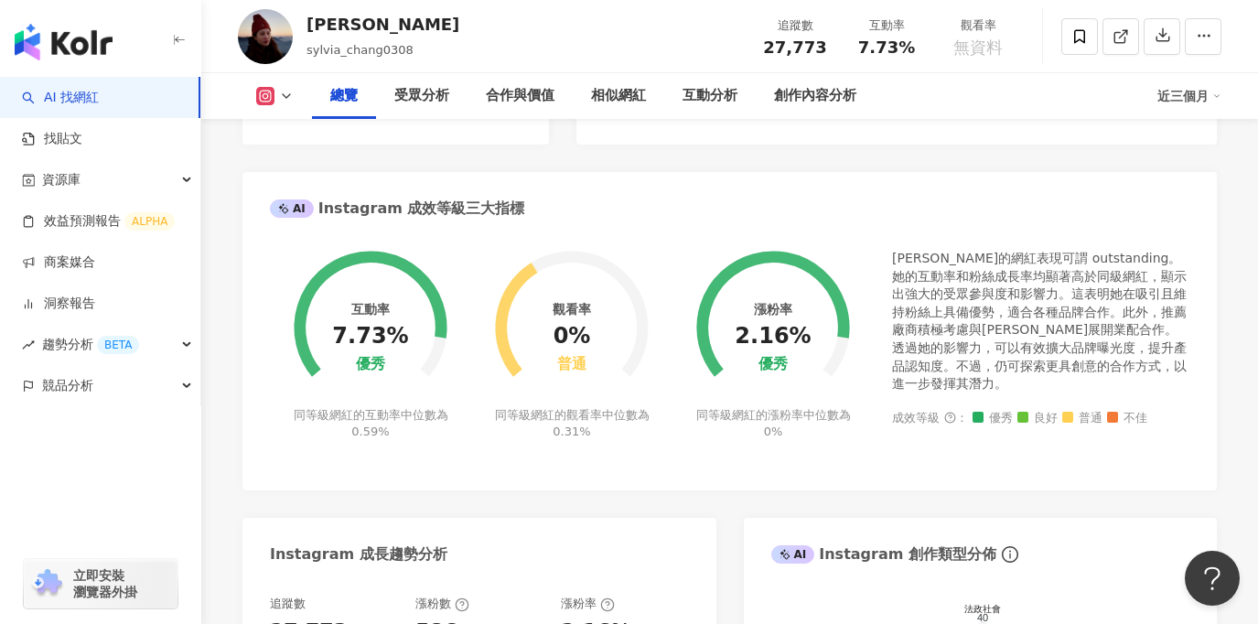
scroll to position [601, 0]
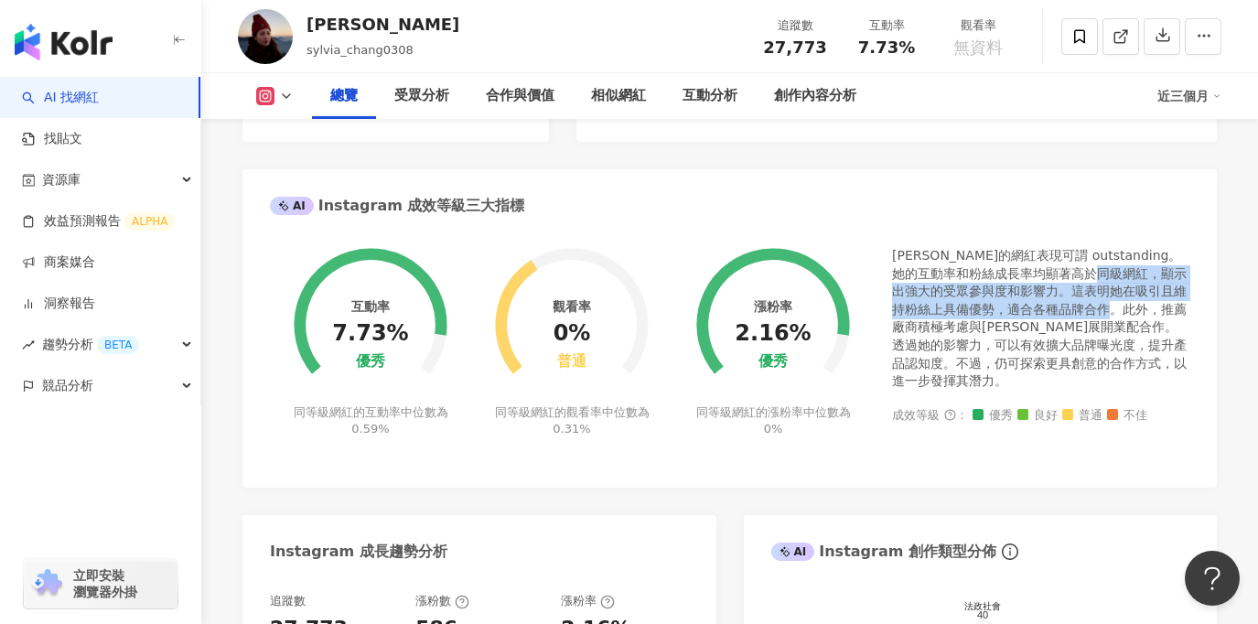
drag, startPoint x: 1074, startPoint y: 275, endPoint x: 1079, endPoint y: 310, distance: 35.2
click at [1079, 310] on div "[PERSON_NAME]的網紅表現可謂 outstanding。她的互動率和粉絲成長率均顯著高於同級網紅，顯示出強大的受眾參與度和影響力。這表明她在吸引且維…" at bounding box center [1040, 319] width 297 height 144
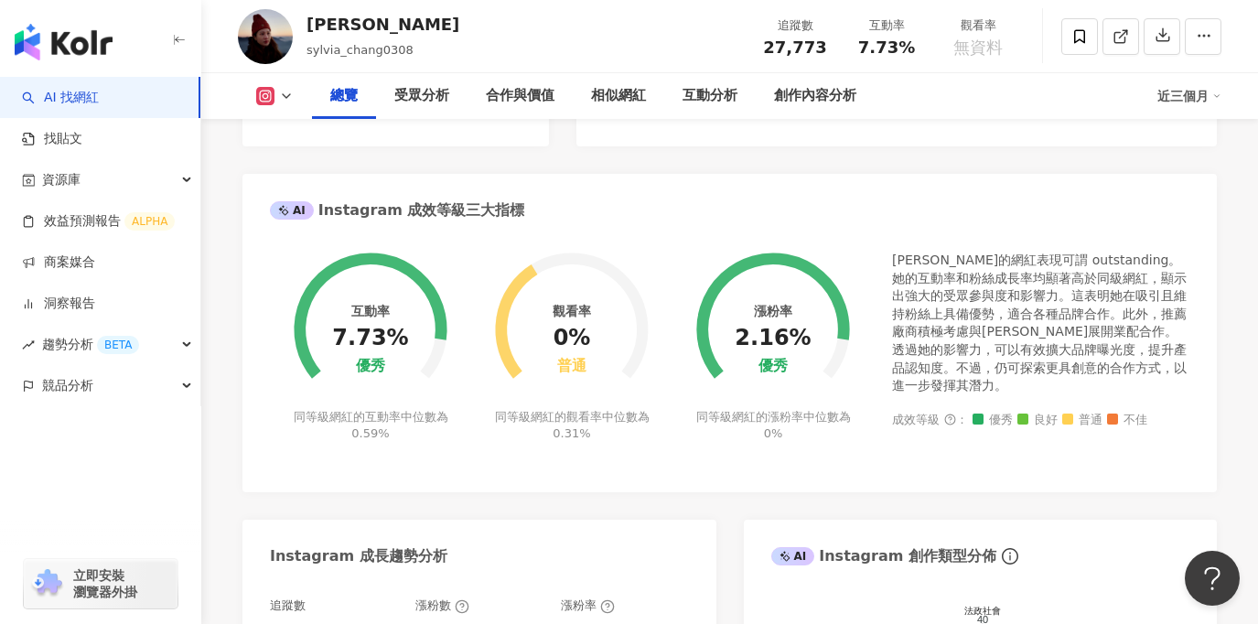
click at [736, 464] on div "互動率 7.73% 優秀 同等級網紅的互動率中位數為 0.59% 觀看率 0% 普通 同等級網紅的觀看率中位數為 0.31% 漲粉率 2.16% 優秀 同等級…" at bounding box center [729, 358] width 919 height 213
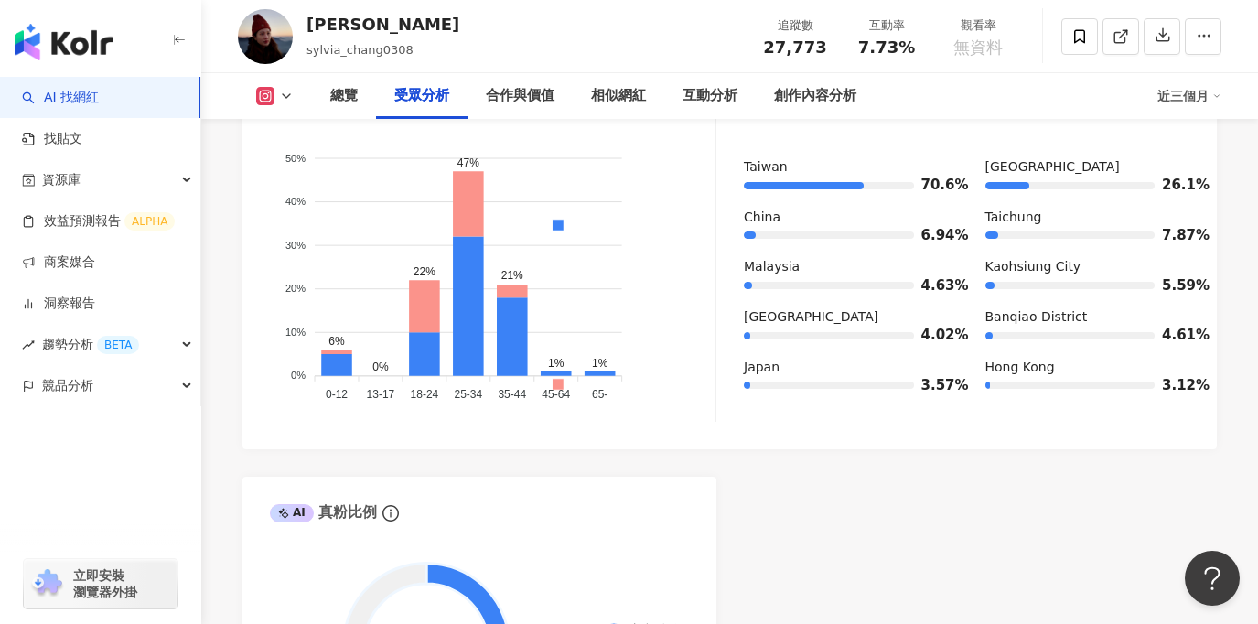
scroll to position [1796, 0]
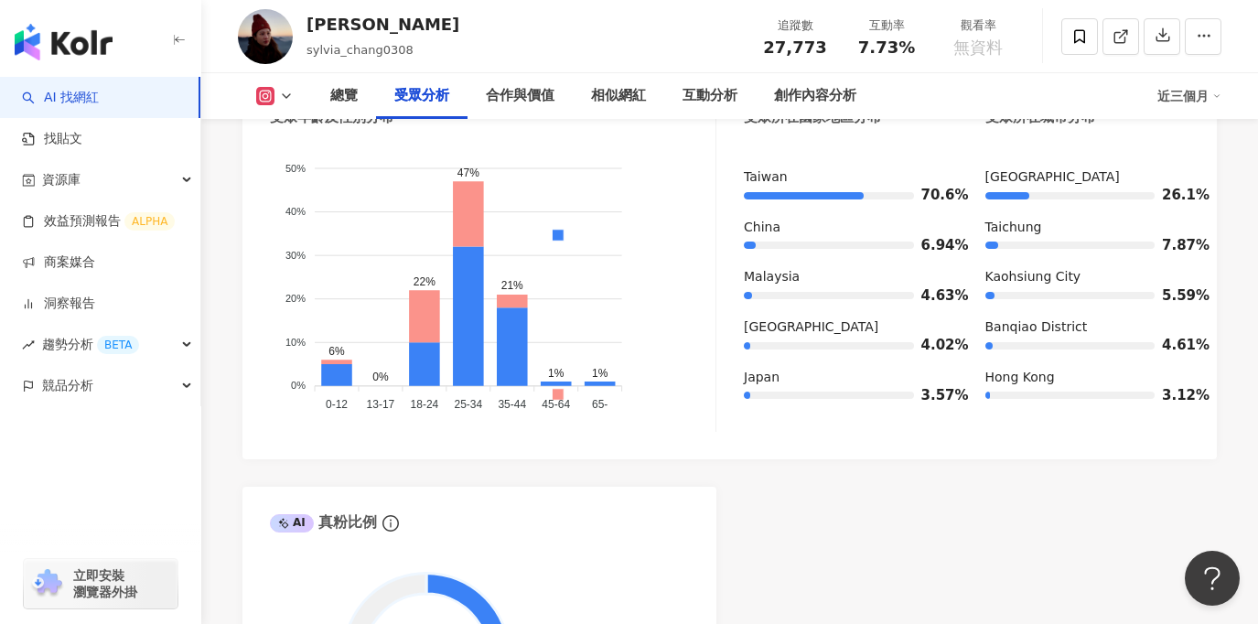
click at [99, 107] on link "AI 找網紅" at bounding box center [60, 98] width 77 height 18
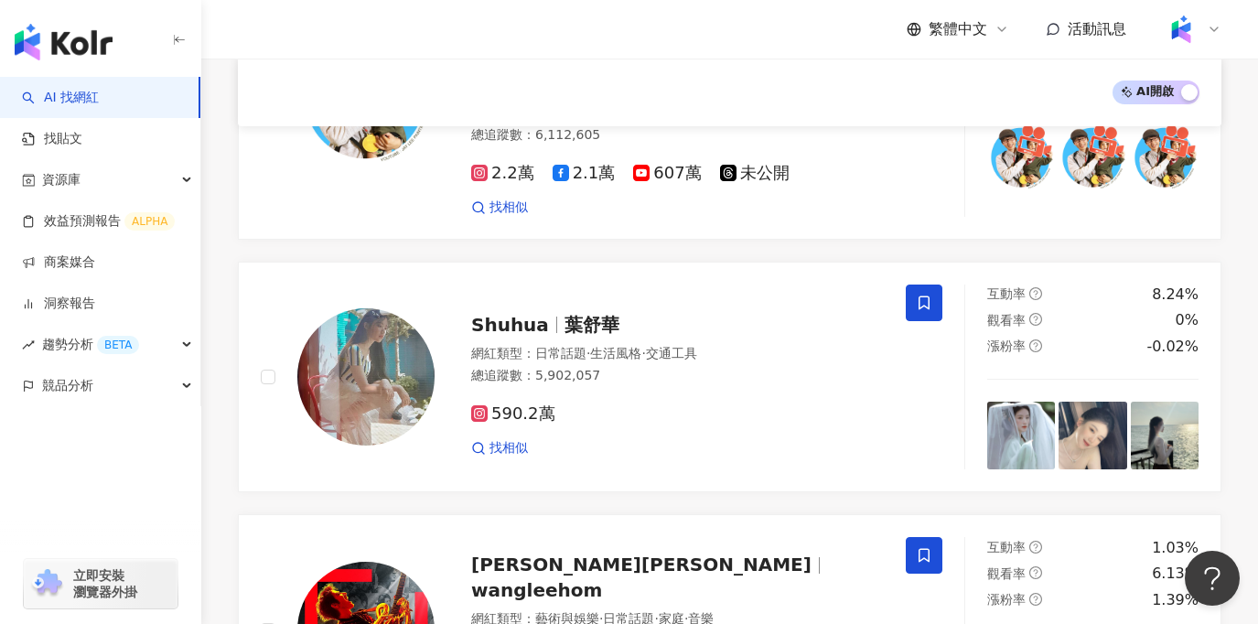
scroll to position [3148, 0]
